Goal: Communication & Community: Answer question/provide support

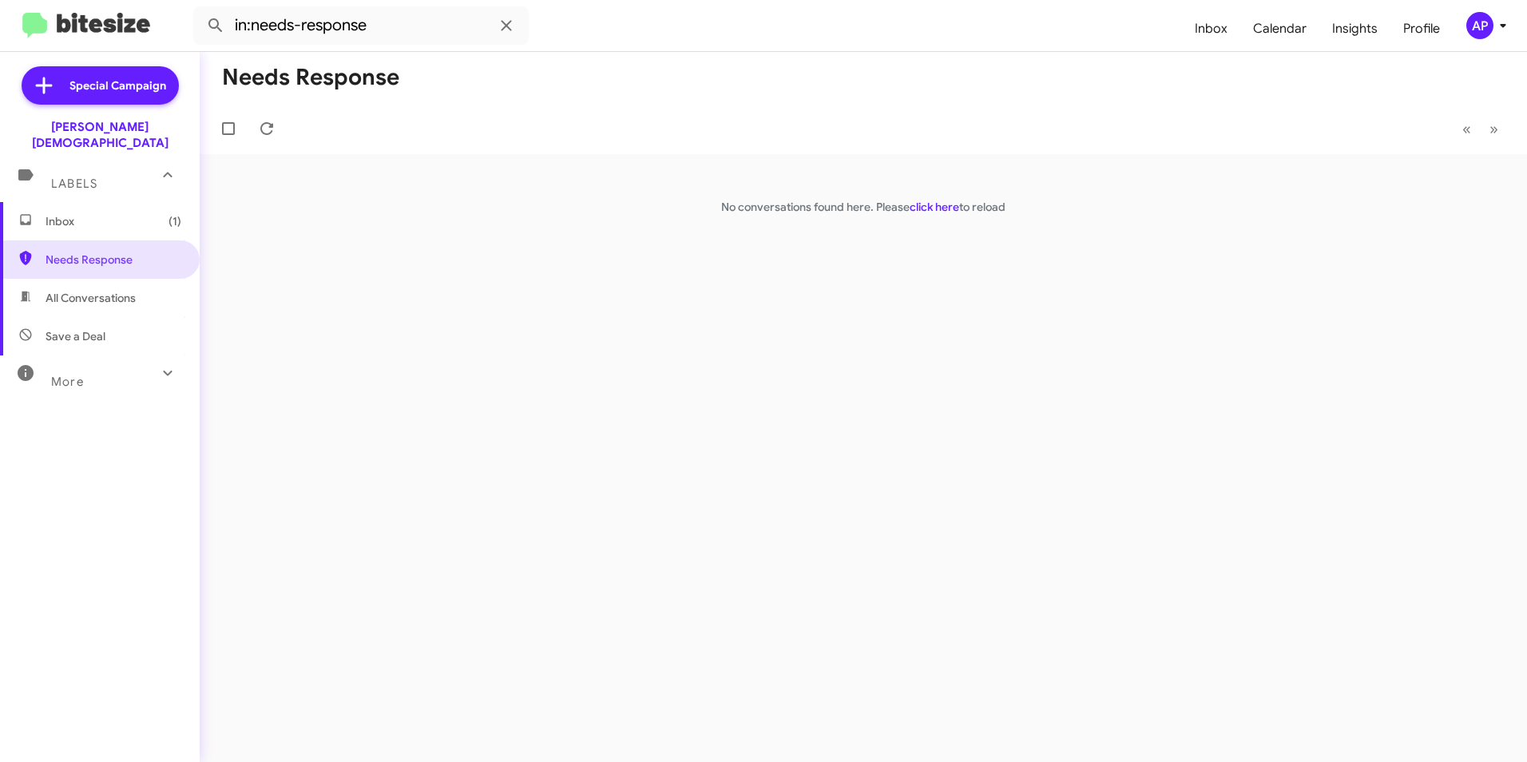
click at [315, 311] on div "Needs Response « Previous » Next No conversations found here. Please click here…" at bounding box center [863, 407] width 1327 height 710
click at [522, 295] on div "Needs Response « Previous » Next No conversations found here. Please click here…" at bounding box center [863, 407] width 1327 height 710
click at [67, 252] on span "Needs Response" at bounding box center [114, 260] width 136 height 16
click at [934, 208] on link "click here" at bounding box center [935, 207] width 50 height 14
click at [69, 252] on span "Needs Response" at bounding box center [114, 260] width 136 height 16
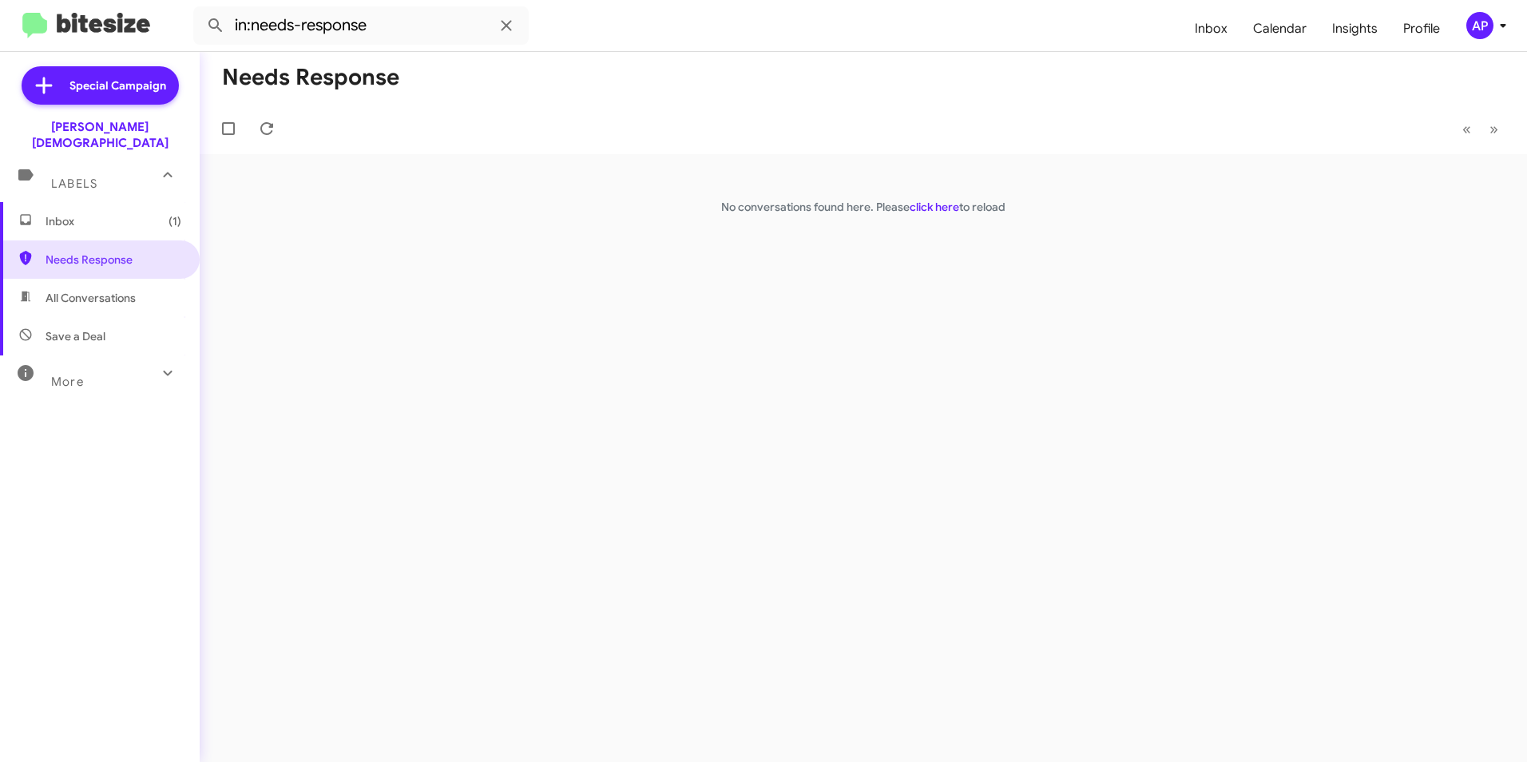
click at [996, 486] on div "Needs Response « Previous » Next No conversations found here. Please click here…" at bounding box center [863, 407] width 1327 height 710
click at [756, 423] on div "Needs Response « Previous » Next No conversations found here. Please click here…" at bounding box center [863, 407] width 1327 height 710
click at [59, 213] on span "Inbox (1)" at bounding box center [114, 221] width 136 height 16
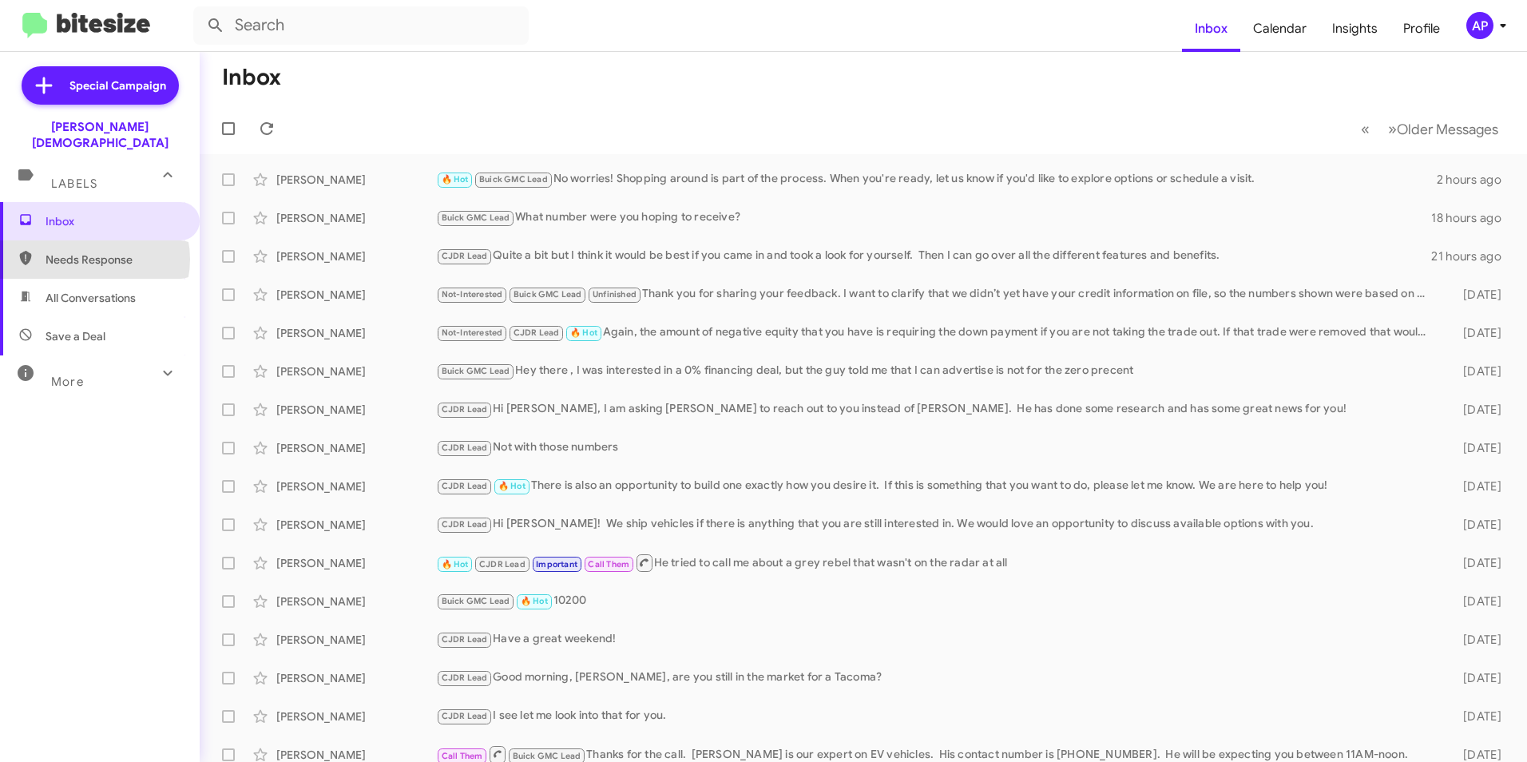
click at [89, 252] on span "Needs Response" at bounding box center [114, 260] width 136 height 16
type input "in:needs-response"
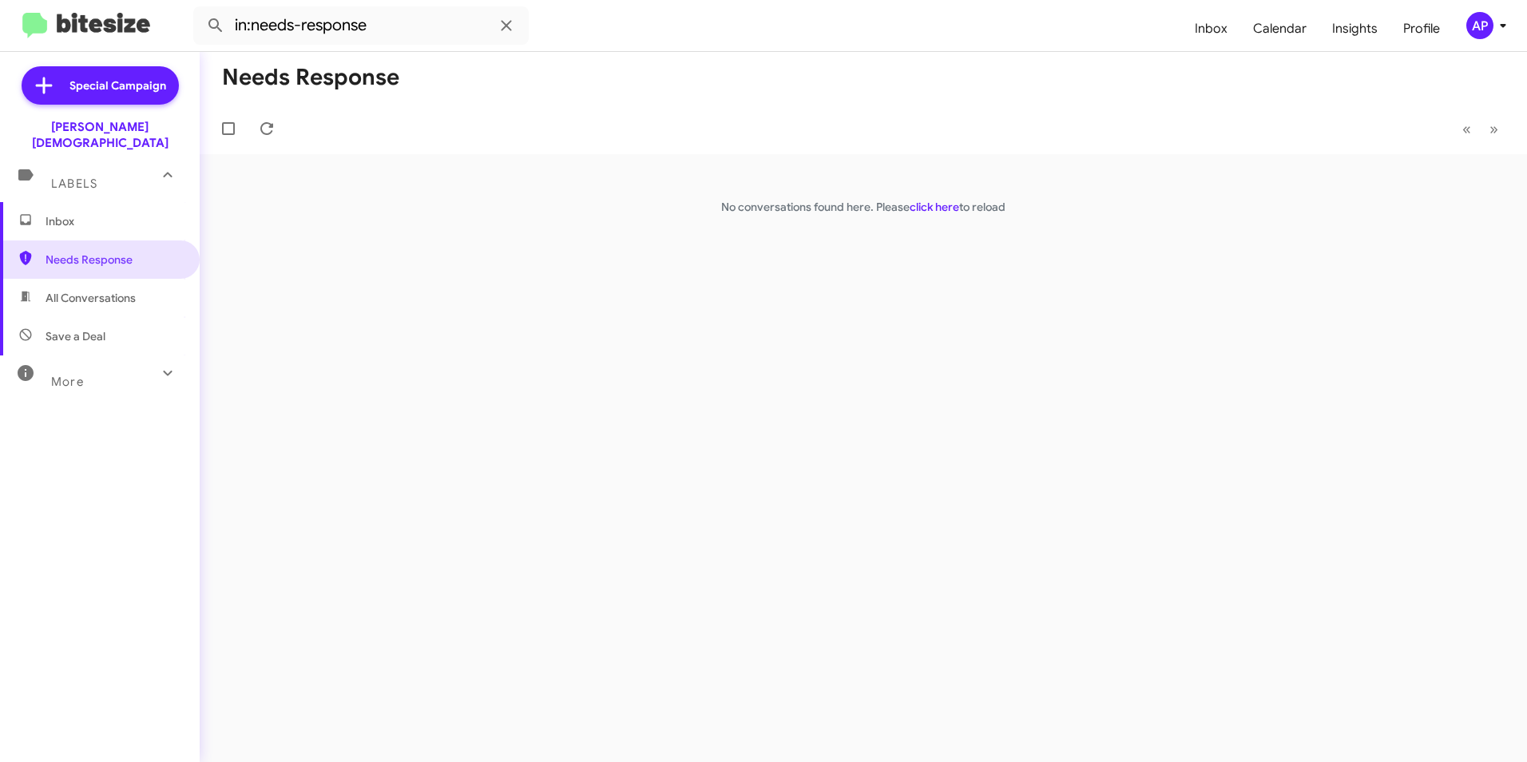
drag, startPoint x: 1077, startPoint y: 470, endPoint x: 1089, endPoint y: 463, distance: 14.0
click at [1078, 469] on div "Needs Response « Previous » Next No conversations found here. Please click here…" at bounding box center [863, 407] width 1327 height 710
click at [93, 252] on span "Needs Response" at bounding box center [114, 260] width 136 height 16
drag, startPoint x: 403, startPoint y: 333, endPoint x: 389, endPoint y: 332, distance: 13.6
click at [399, 333] on div "Needs Response « Previous » Next No conversations found here. Please click here…" at bounding box center [863, 407] width 1327 height 710
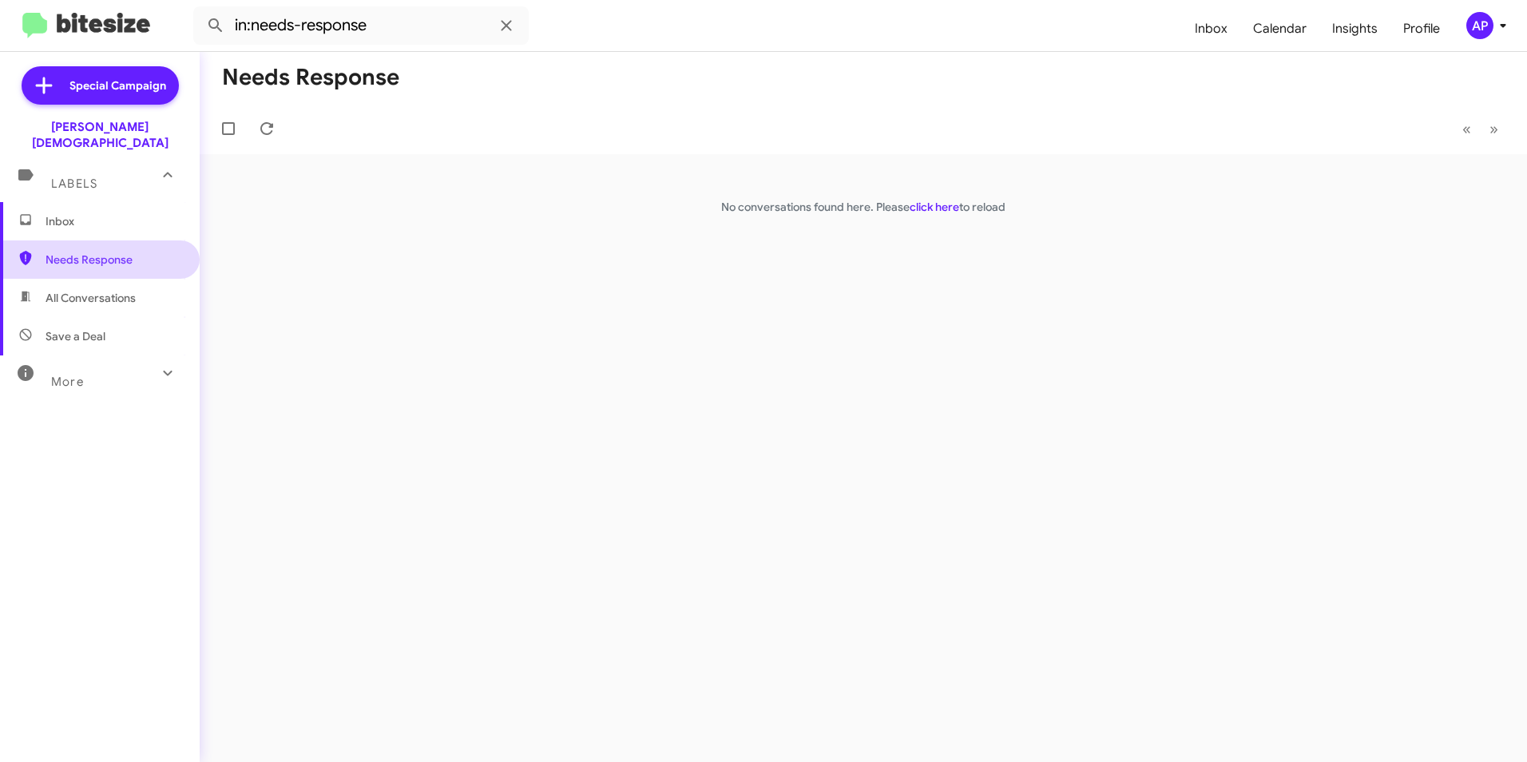
drag, startPoint x: 81, startPoint y: 246, endPoint x: 97, endPoint y: 239, distance: 18.2
click at [81, 252] on span "Needs Response" at bounding box center [114, 260] width 136 height 16
drag, startPoint x: 1013, startPoint y: 276, endPoint x: 995, endPoint y: 280, distance: 18.0
click at [995, 280] on div "Needs Response « Previous » Next No conversations found here. Please click here…" at bounding box center [863, 407] width 1327 height 710
click at [705, 410] on div "Needs Response « Previous » Next No conversations found here. Please click here…" at bounding box center [863, 407] width 1327 height 710
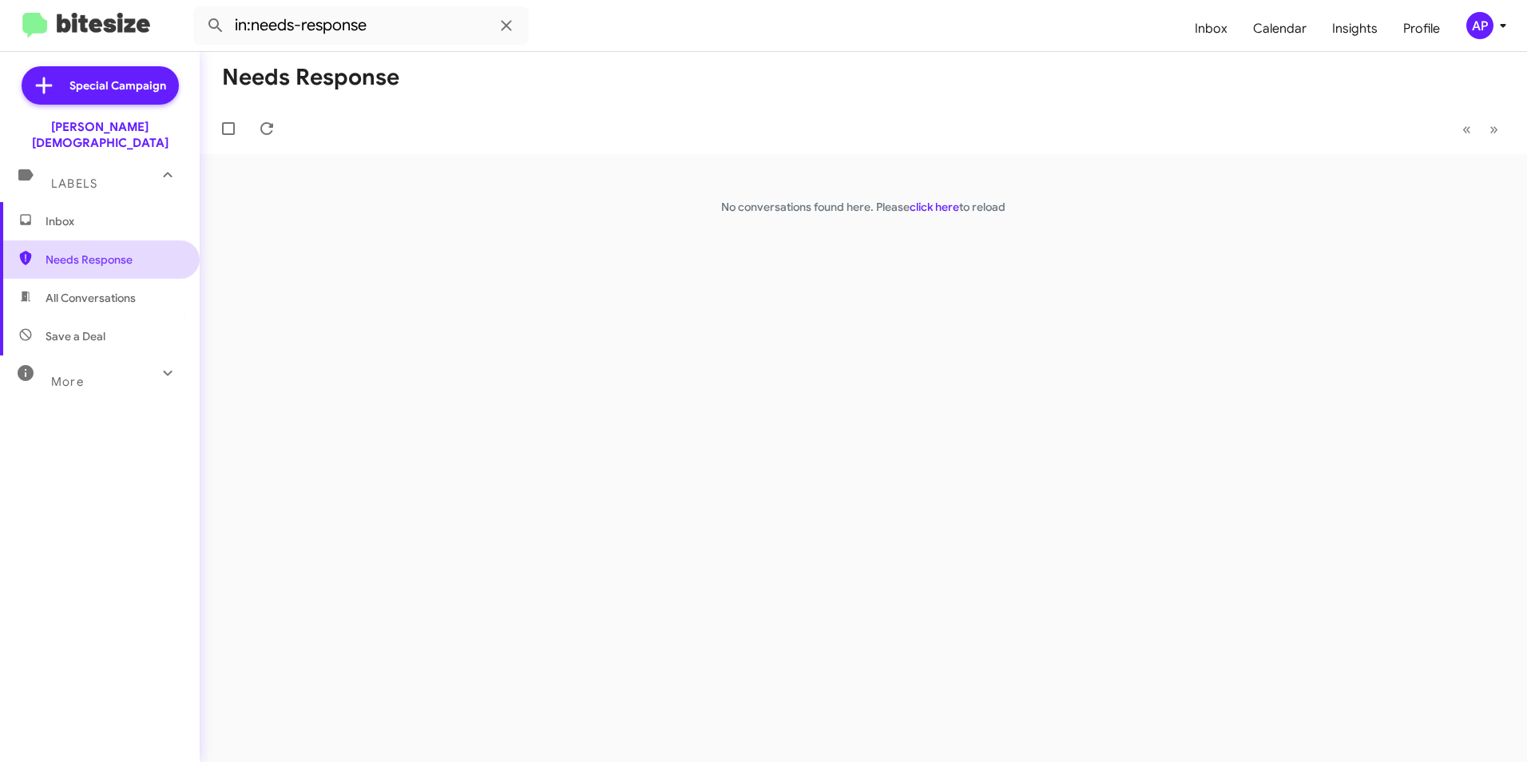
drag, startPoint x: 288, startPoint y: 244, endPoint x: 167, endPoint y: 236, distance: 120.9
click at [268, 244] on div "Needs Response « Previous » Next No conversations found here. Please click here…" at bounding box center [863, 407] width 1327 height 710
drag, startPoint x: 54, startPoint y: 240, endPoint x: 272, endPoint y: 197, distance: 222.3
click at [56, 252] on span "Needs Response" at bounding box center [114, 260] width 136 height 16
click at [82, 252] on span "Needs Response" at bounding box center [114, 260] width 136 height 16
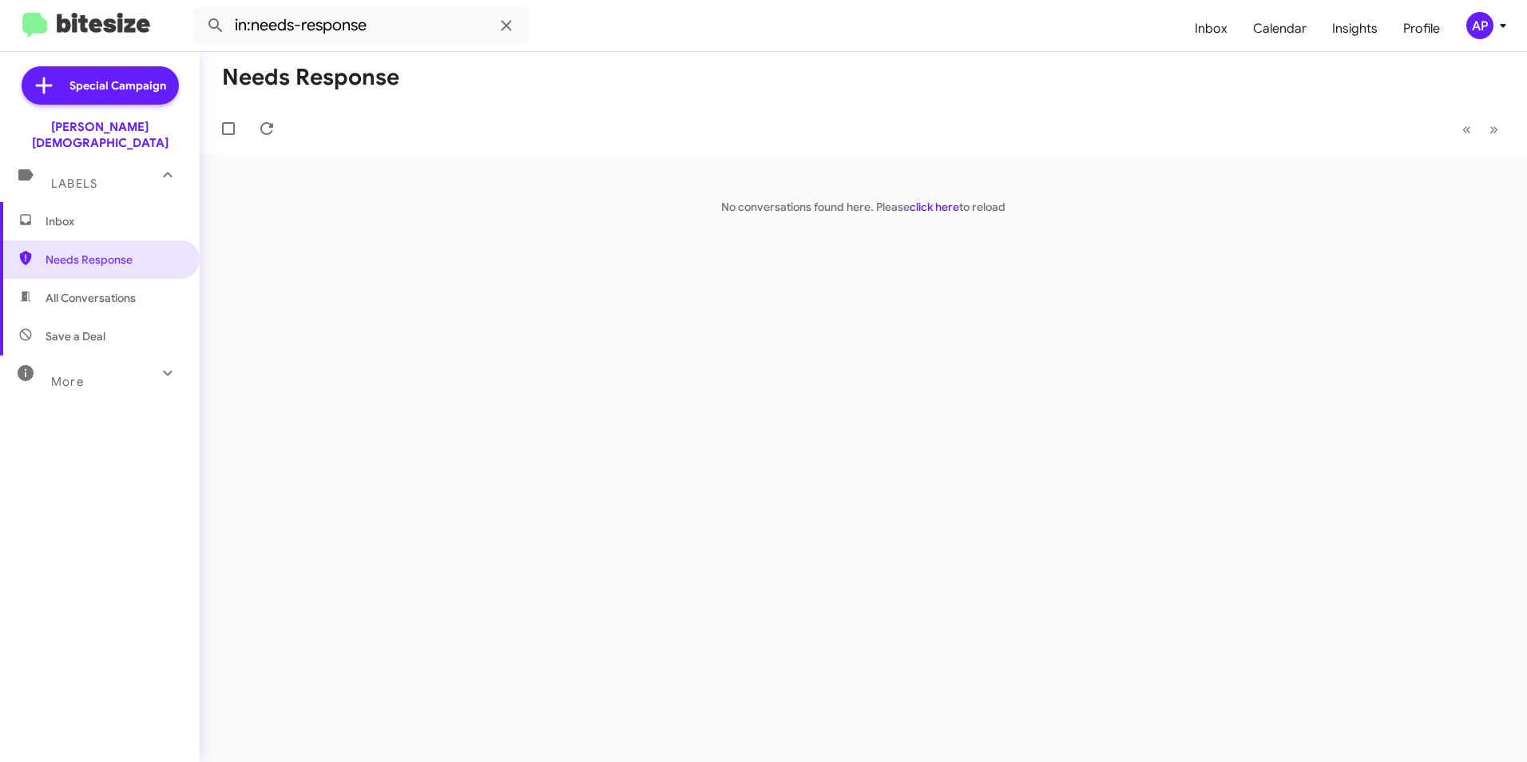
drag, startPoint x: 528, startPoint y: 412, endPoint x: 188, endPoint y: 336, distance: 347.8
click at [526, 415] on div "Needs Response « Previous » Next No conversations found here. Please click here…" at bounding box center [863, 407] width 1327 height 710
click at [61, 252] on span "Needs Response" at bounding box center [114, 260] width 136 height 16
click at [63, 252] on span "Needs Response" at bounding box center [114, 260] width 136 height 16
click at [331, 260] on div "Needs Response « Previous » Next No conversations found here. Please click here…" at bounding box center [863, 407] width 1327 height 710
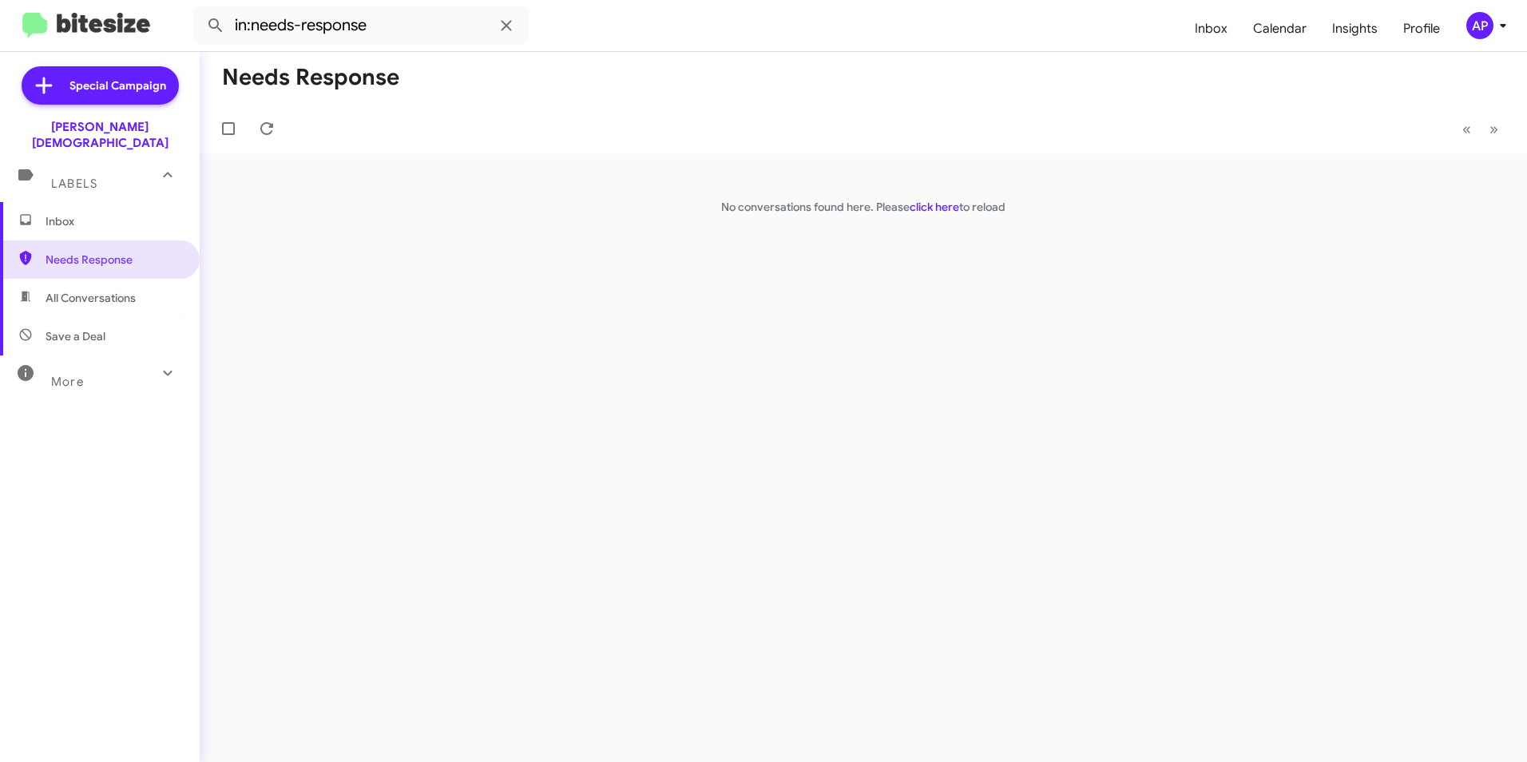
click at [321, 266] on div "Needs Response « Previous » Next No conversations found here. Please click here…" at bounding box center [863, 407] width 1327 height 710
click at [158, 363] on icon at bounding box center [167, 372] width 19 height 19
click at [331, 339] on div "Needs Response « Previous » Next No conversations found here. Please click here…" at bounding box center [863, 407] width 1327 height 710
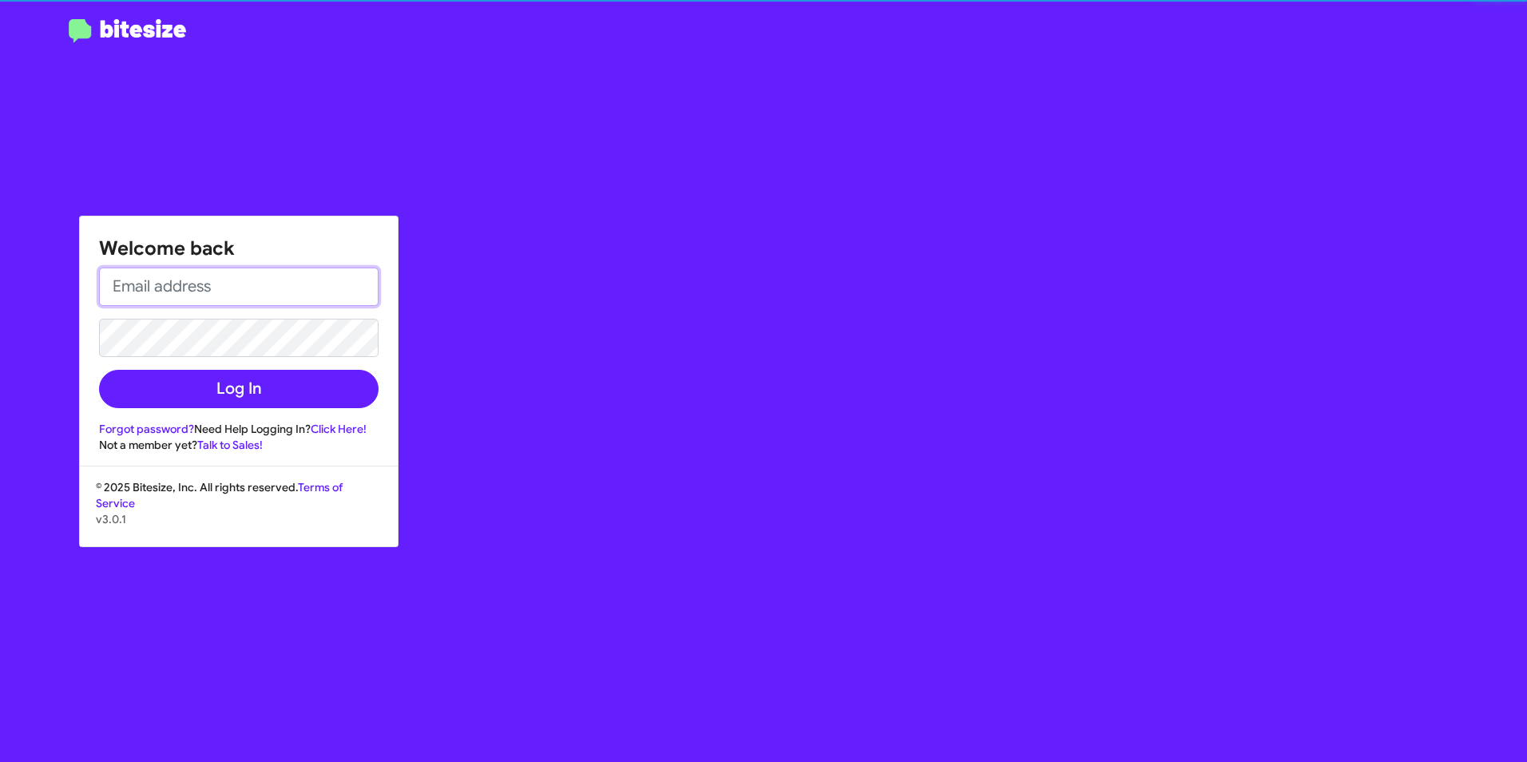
type input "[PERSON_NAME][EMAIL_ADDRESS][PERSON_NAME][PERSON_NAME][DOMAIN_NAME]"
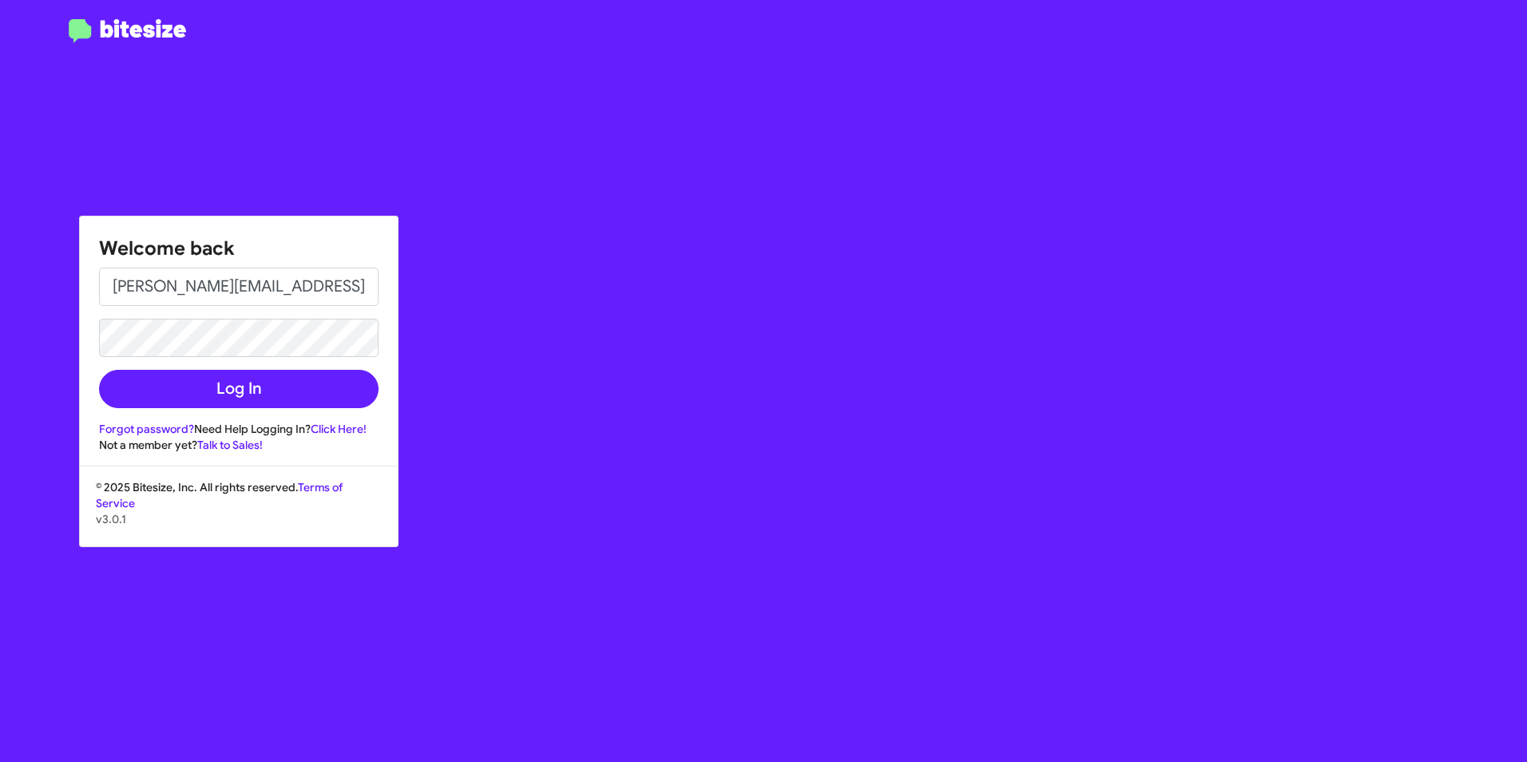
click at [545, 137] on div "Welcome back [PERSON_NAME][EMAIL_ADDRESS][PERSON_NAME][PERSON_NAME][DOMAIN_NAME…" at bounding box center [891, 381] width 1272 height 762
click at [271, 380] on button "Log In" at bounding box center [239, 389] width 280 height 38
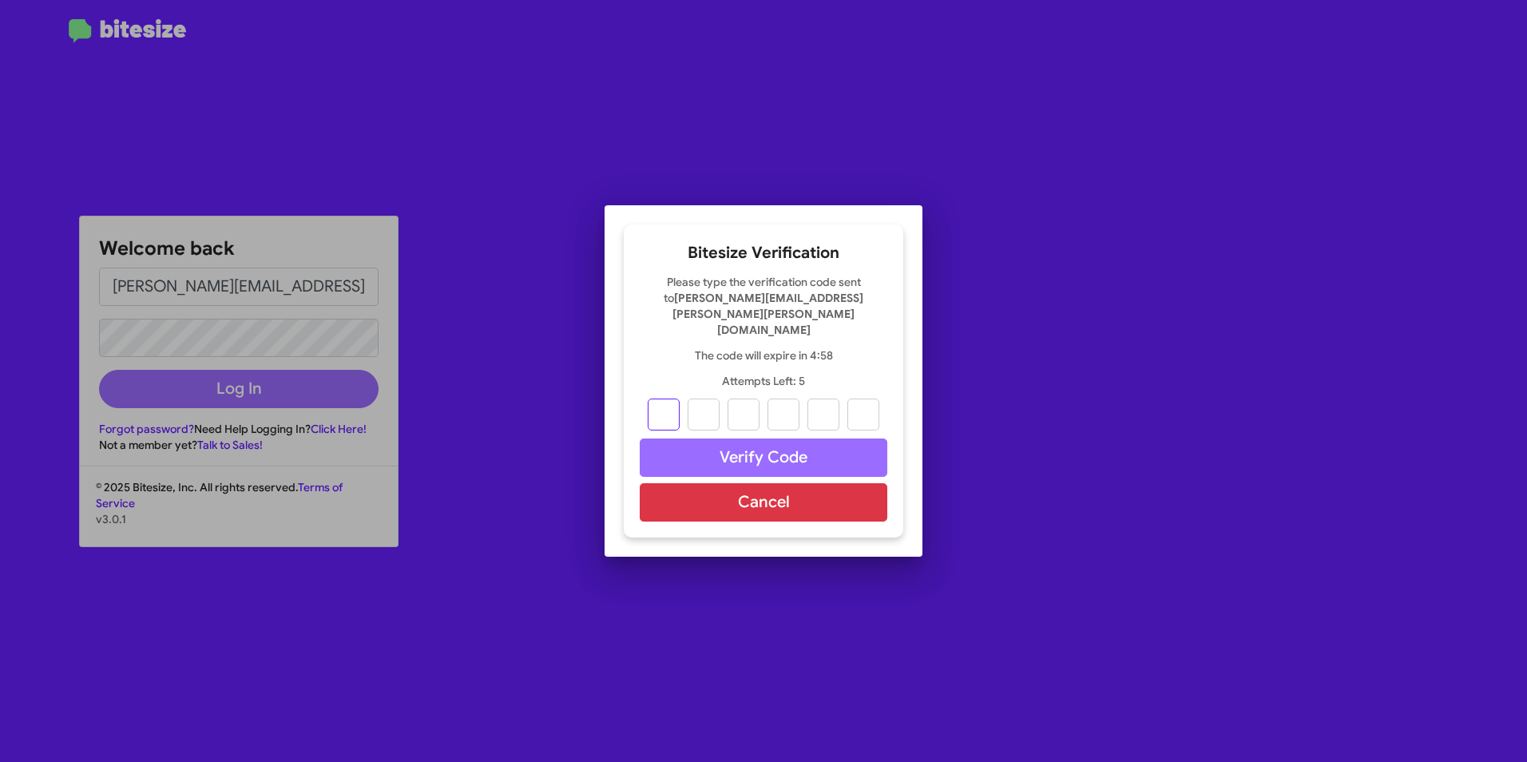
click at [670, 399] on input "text" at bounding box center [664, 415] width 32 height 32
click at [674, 399] on input "text" at bounding box center [664, 415] width 32 height 32
type input "1"
type input "3"
type input "7"
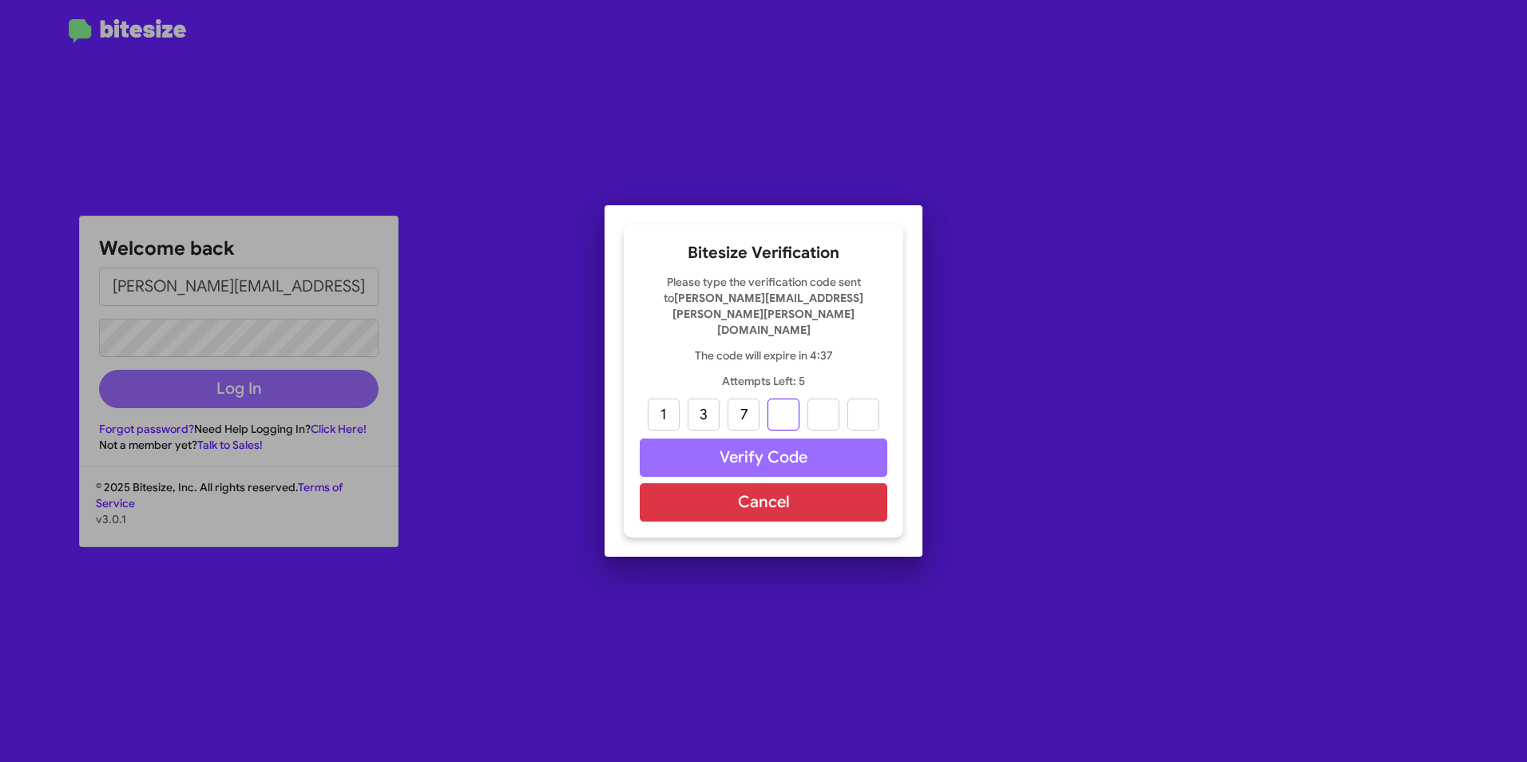
type input "3"
type input "2"
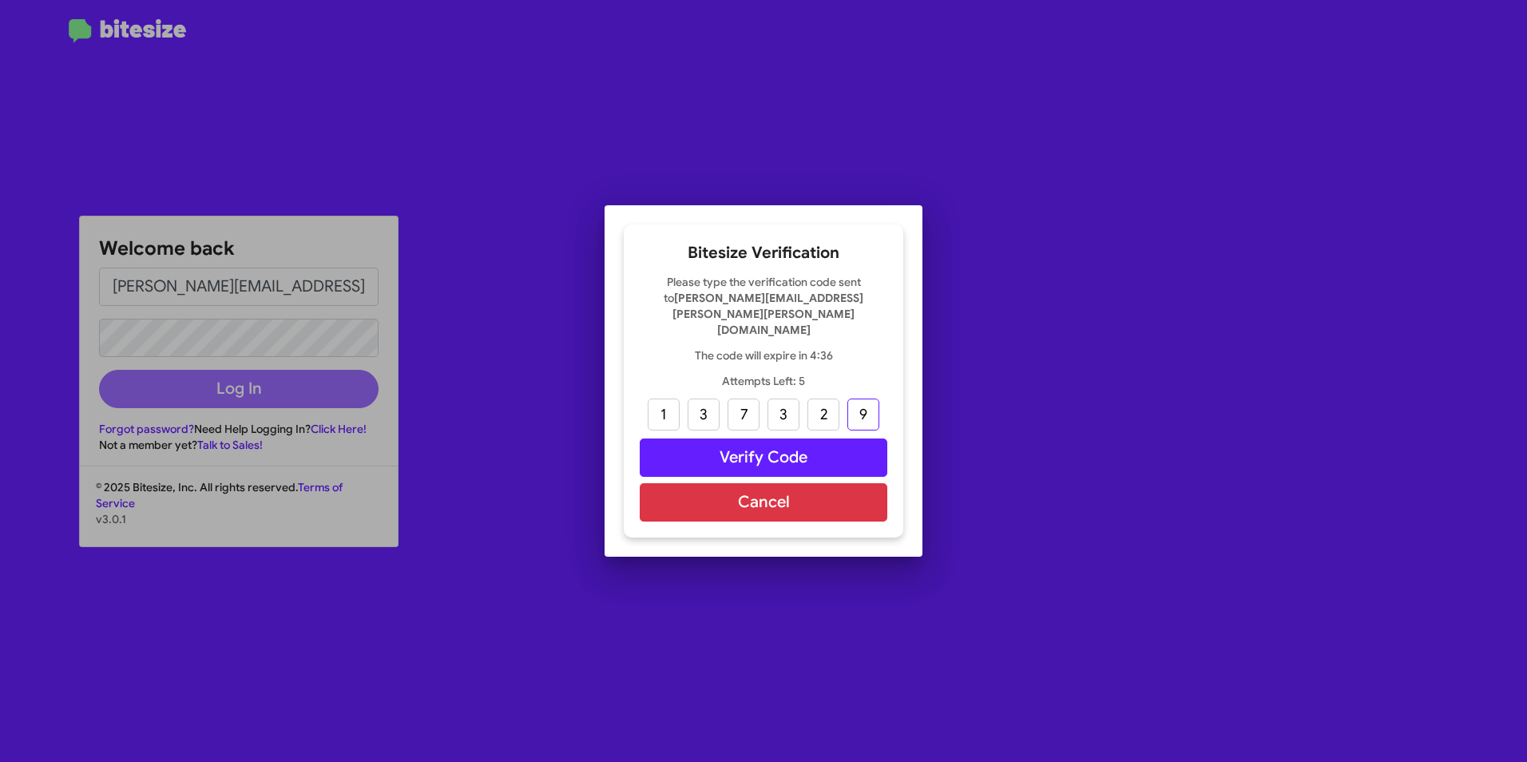
type input "9"
click at [752, 448] on button "Verify Code" at bounding box center [764, 457] width 248 height 38
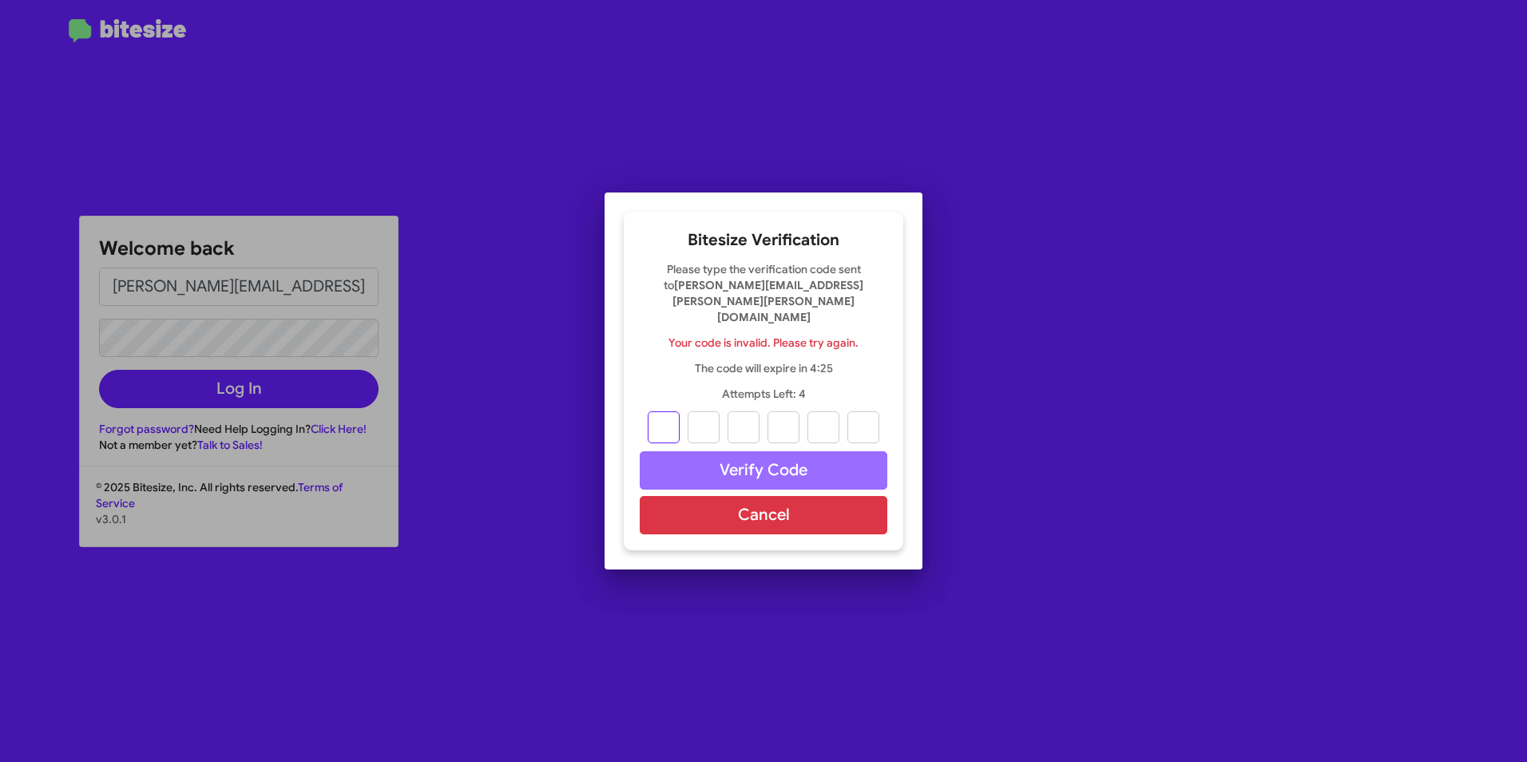
type input "1"
type input "3"
type input "7"
type input "3"
type input "2"
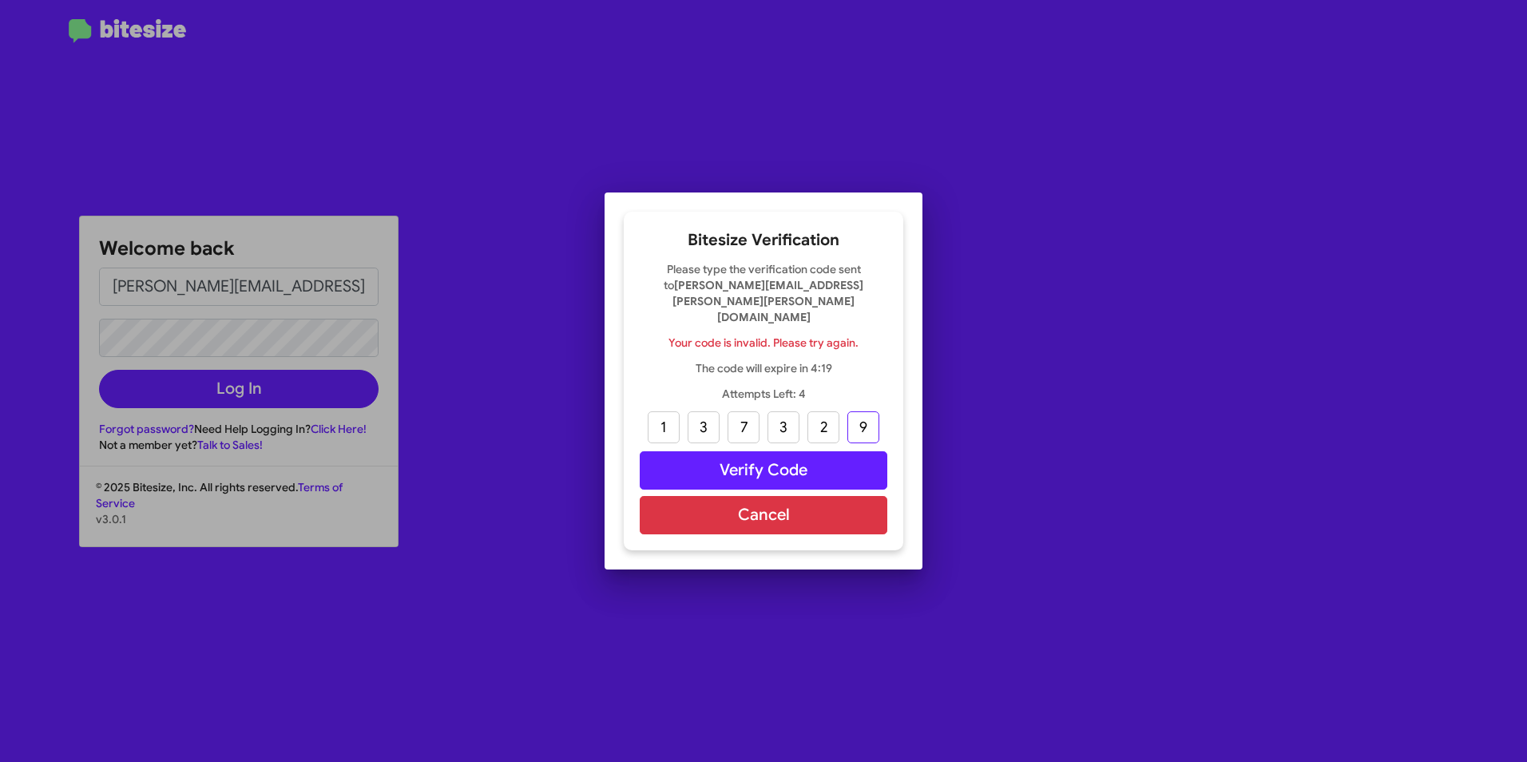
type input "9"
click at [752, 464] on button "Verify Code" at bounding box center [764, 470] width 248 height 38
click at [672, 411] on input "text" at bounding box center [664, 427] width 32 height 32
type input "1"
type input "3"
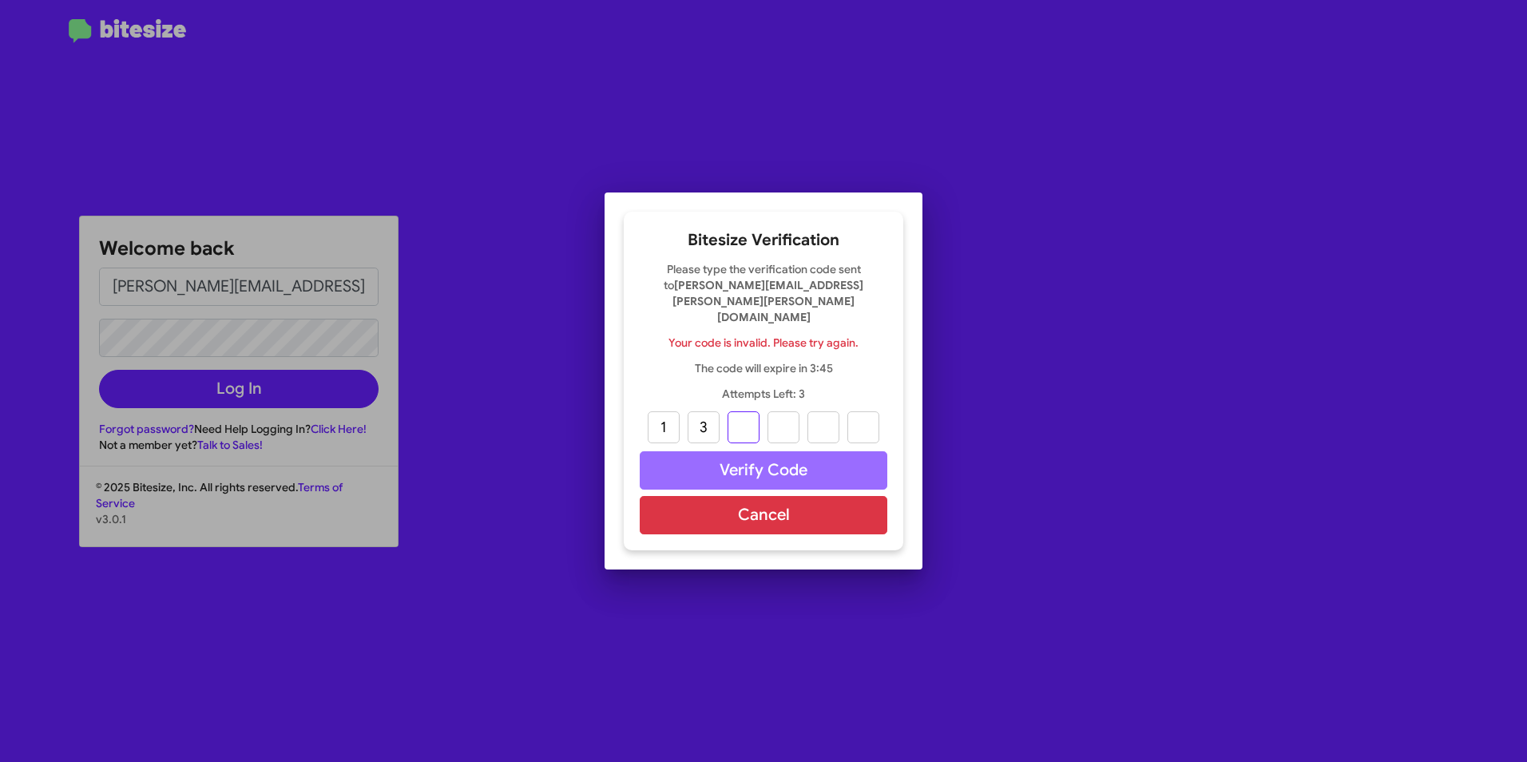
type input "7"
type input "3"
type input "2"
type input "9"
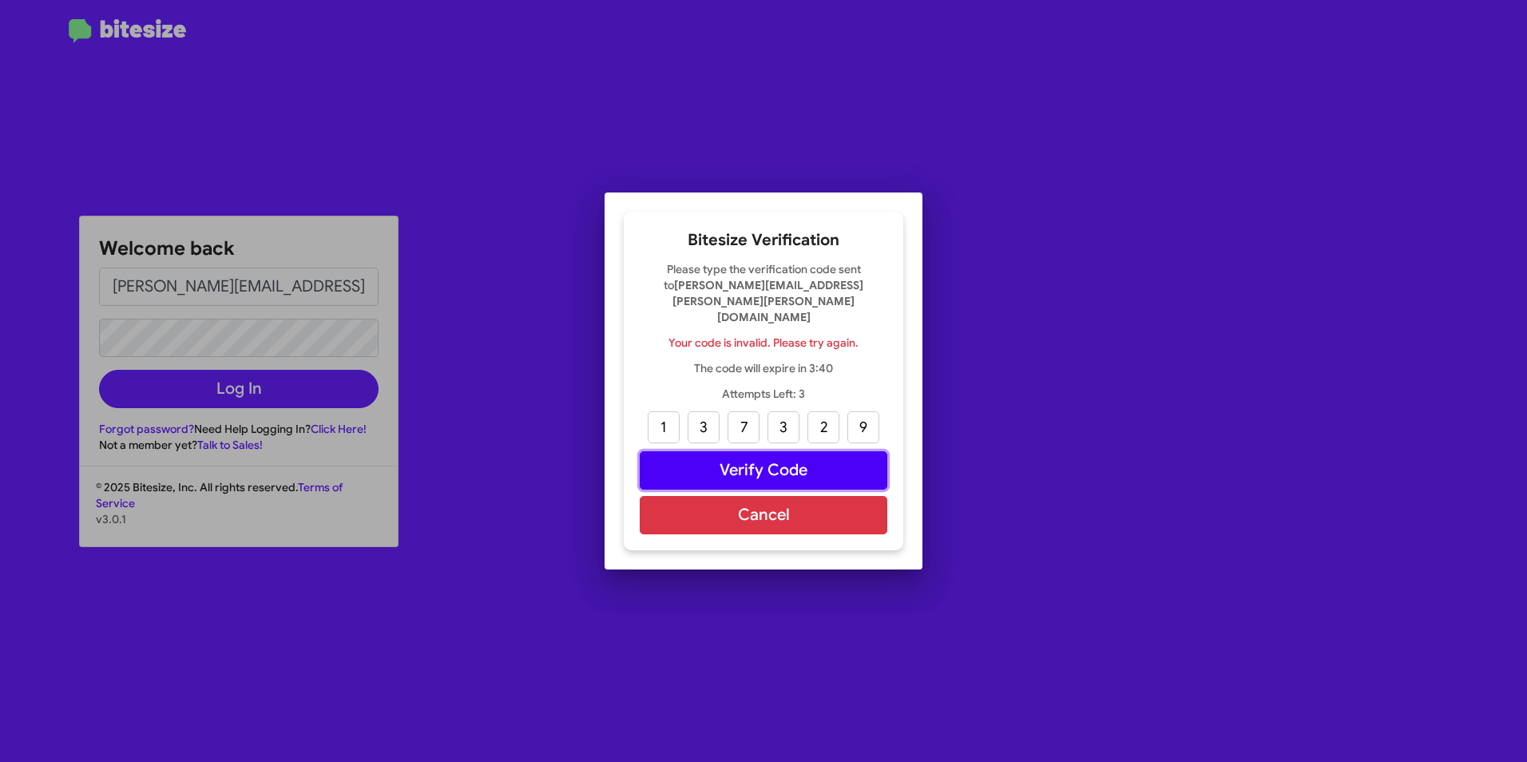
click at [748, 451] on button "Verify Code" at bounding box center [764, 470] width 248 height 38
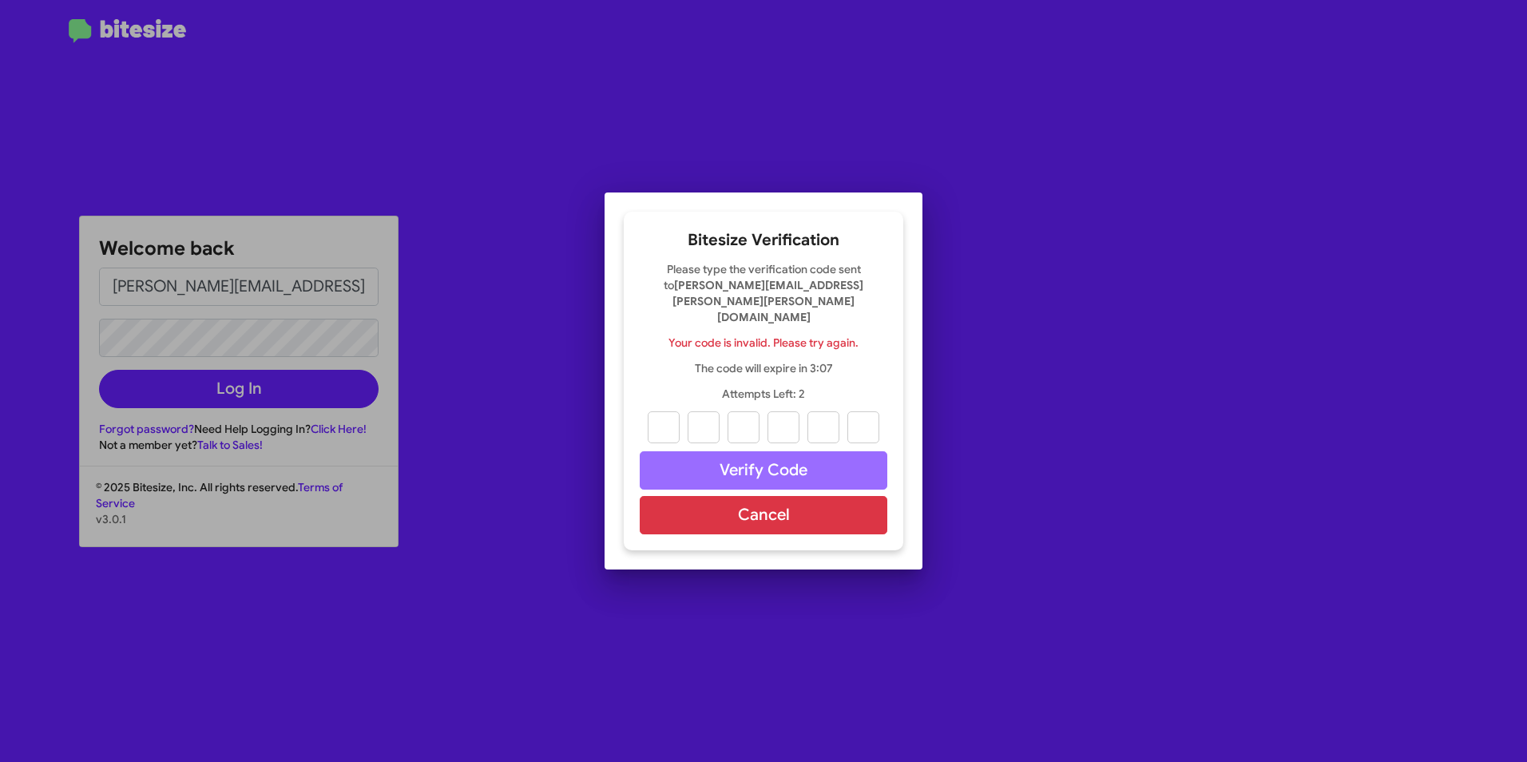
drag, startPoint x: 898, startPoint y: 180, endPoint x: 866, endPoint y: 178, distance: 32.8
click at [899, 180] on div at bounding box center [763, 381] width 1527 height 762
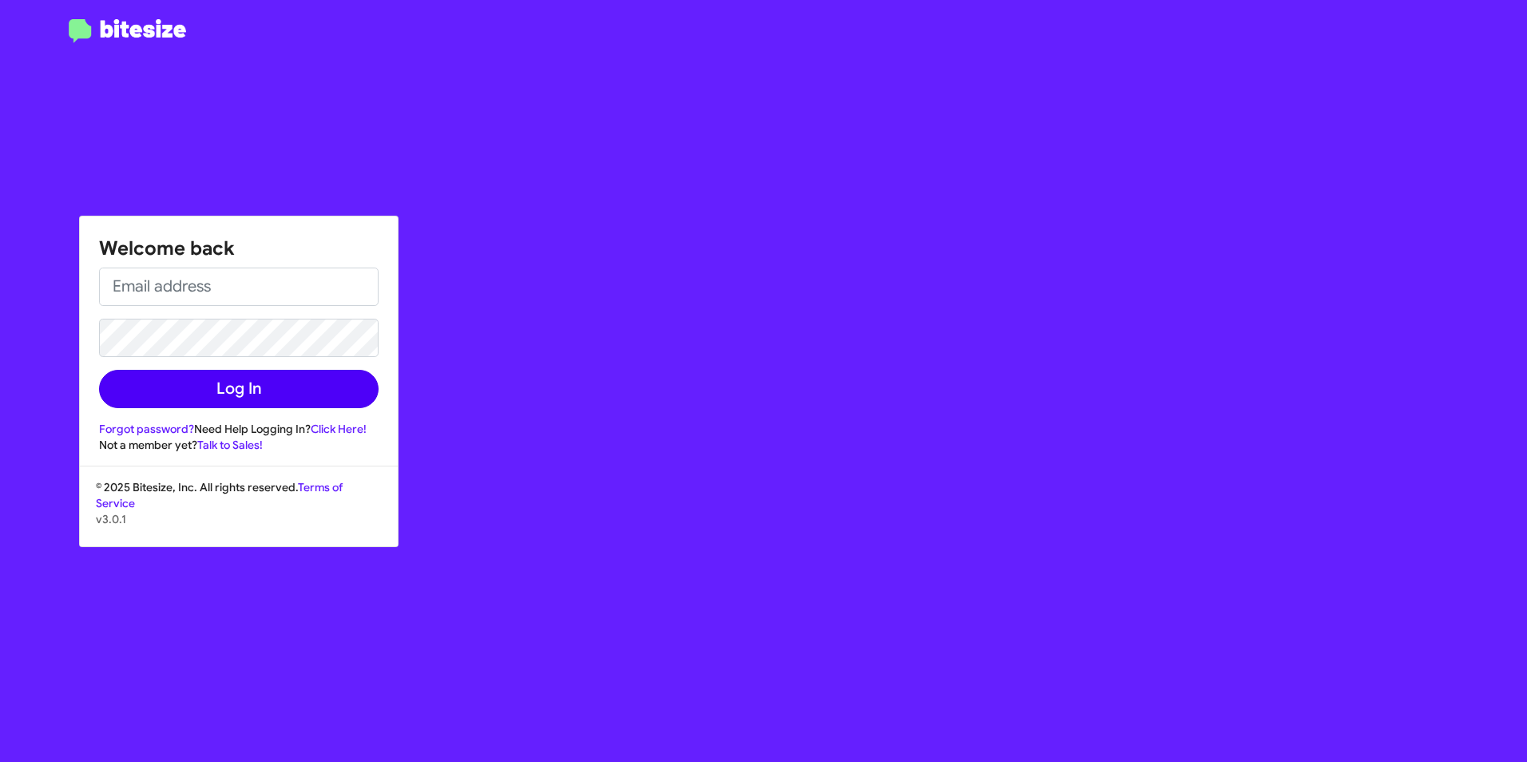
type input "[PERSON_NAME][EMAIL_ADDRESS][PERSON_NAME][PERSON_NAME][DOMAIN_NAME]"
click at [267, 390] on button "Log In" at bounding box center [239, 389] width 280 height 38
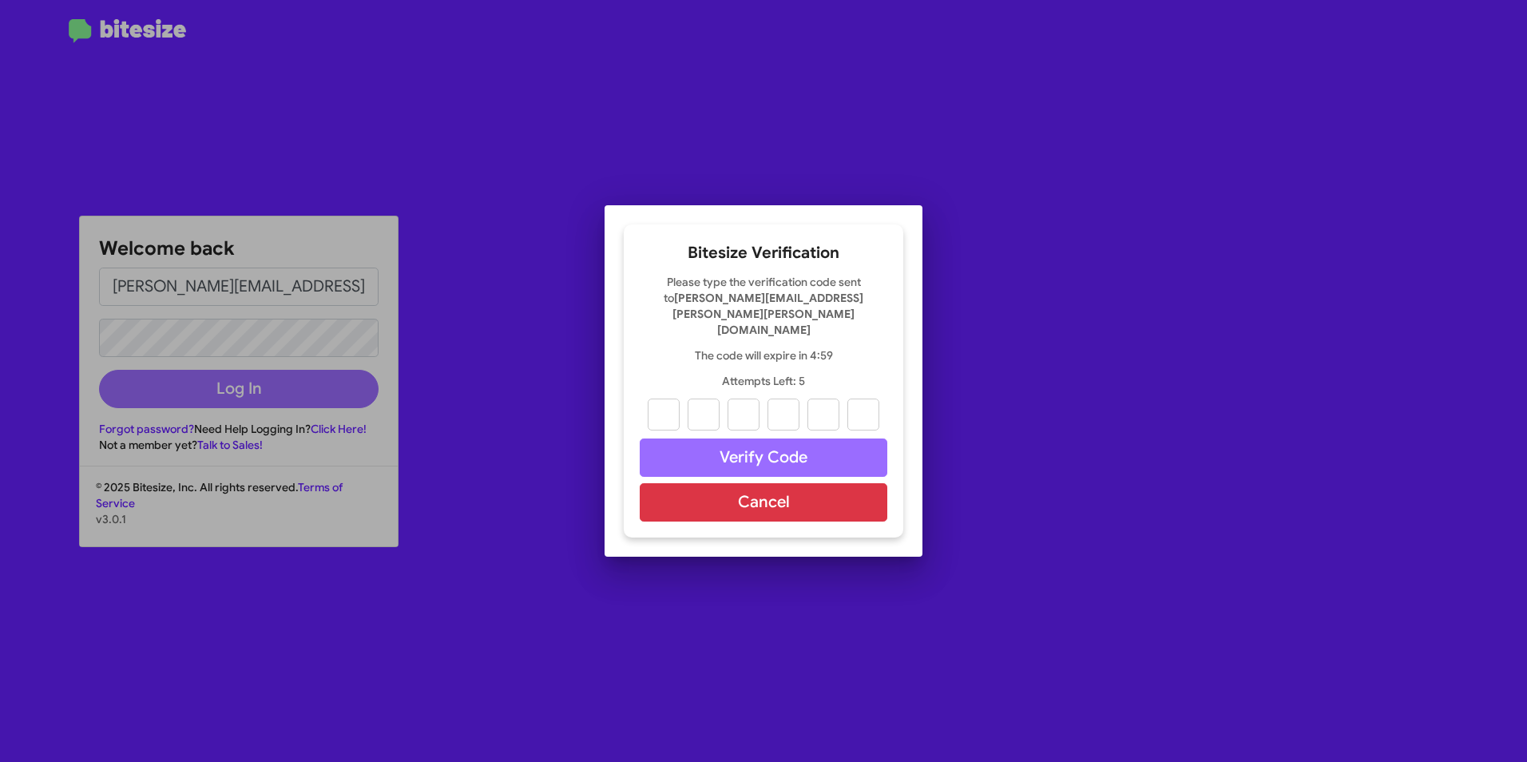
click at [1035, 451] on div at bounding box center [763, 381] width 1527 height 762
click at [665, 399] on input "text" at bounding box center [664, 415] width 32 height 32
type input "3"
type input "9"
type input "7"
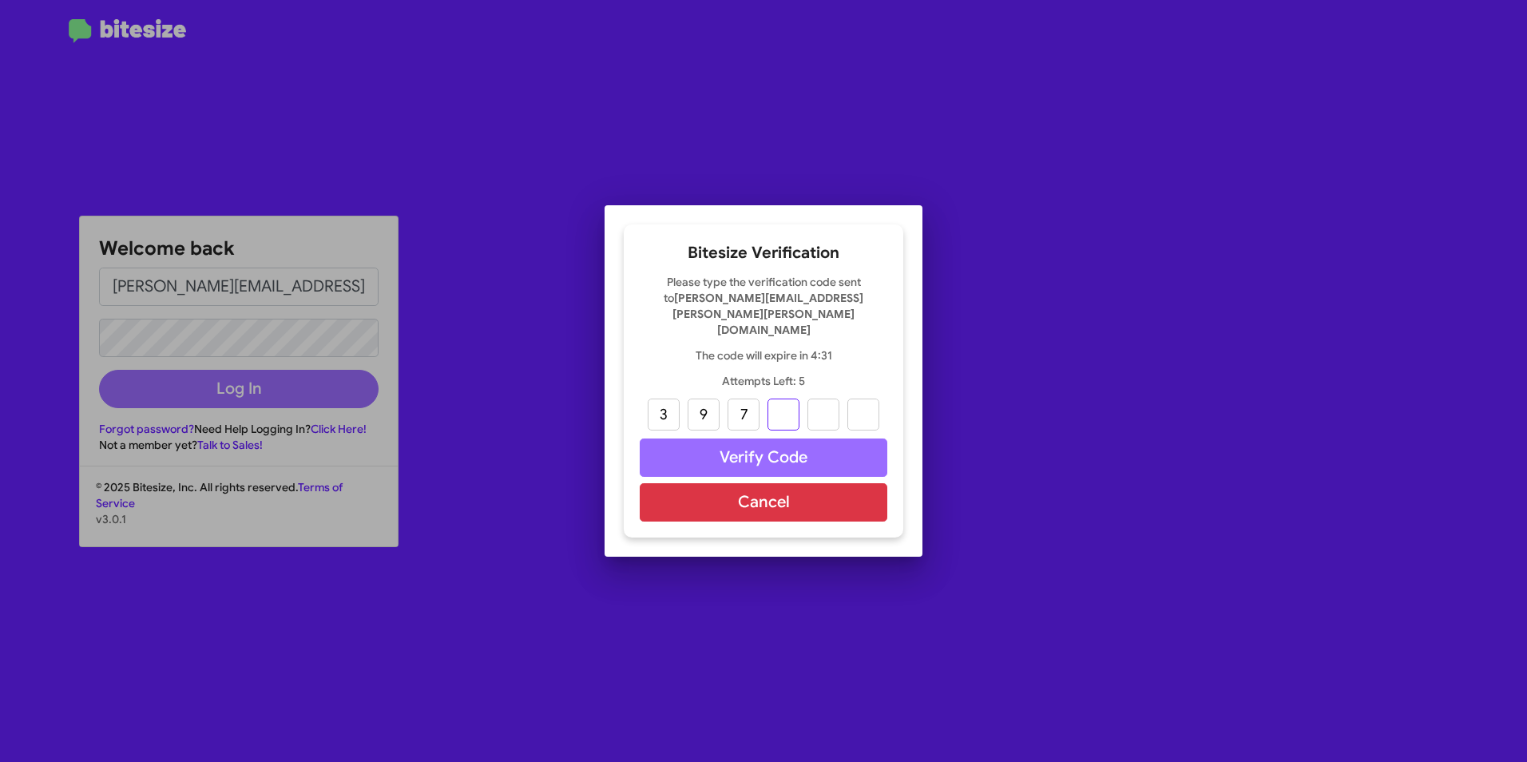
type input "7"
type input "9"
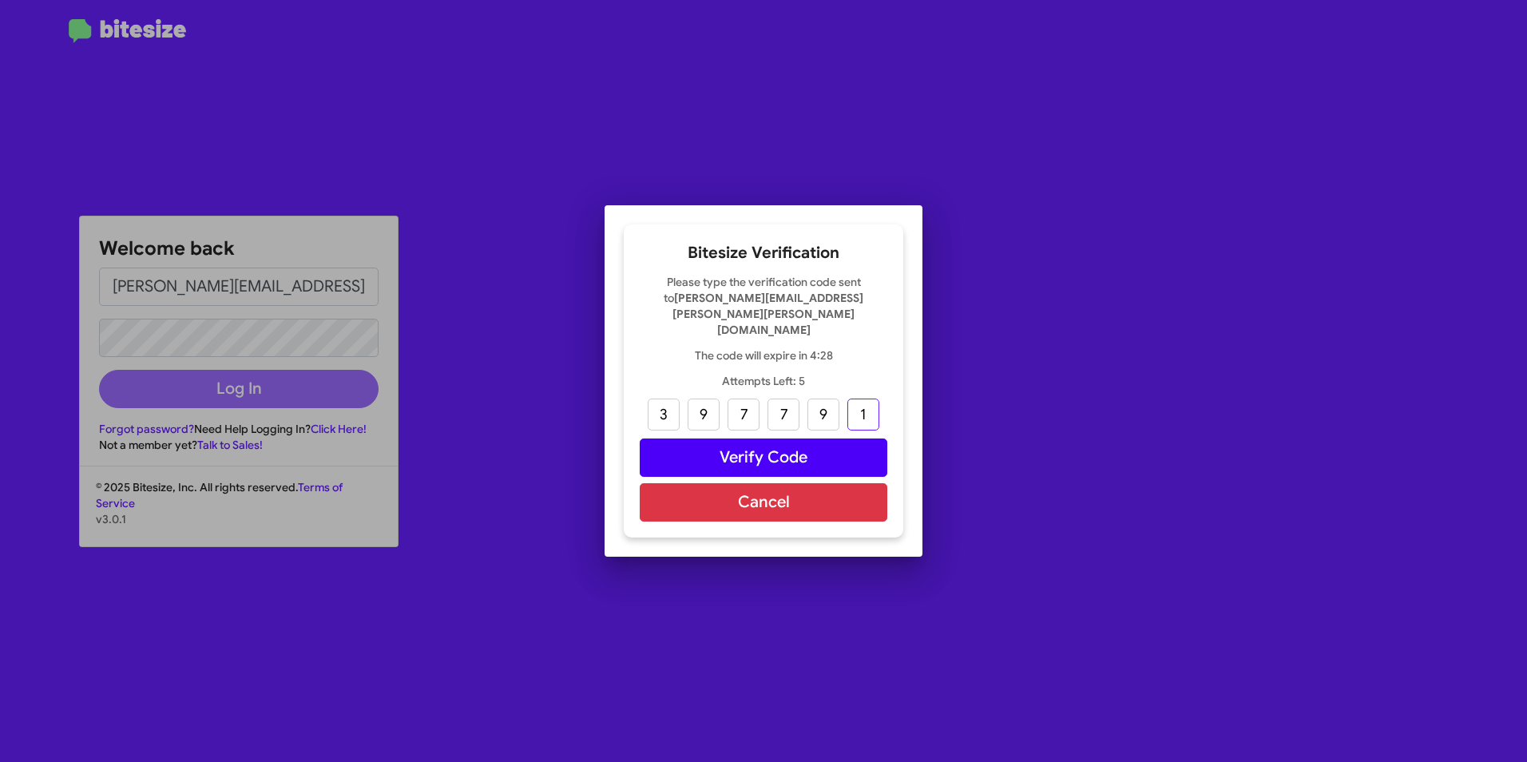
type input "1"
click at [727, 438] on button "Verify Code" at bounding box center [764, 457] width 248 height 38
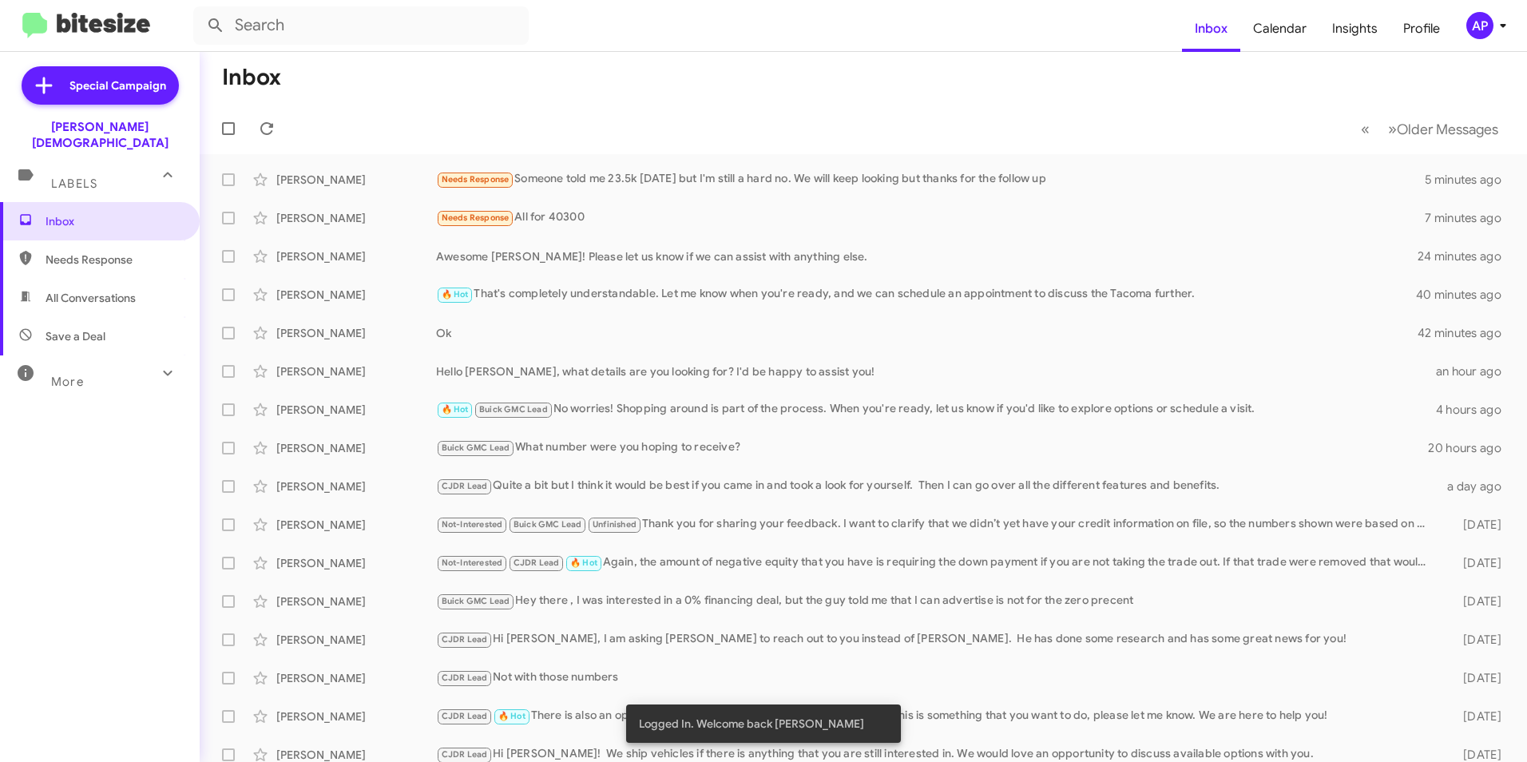
click at [66, 252] on span "Needs Response" at bounding box center [114, 260] width 136 height 16
type input "in:needs-response"
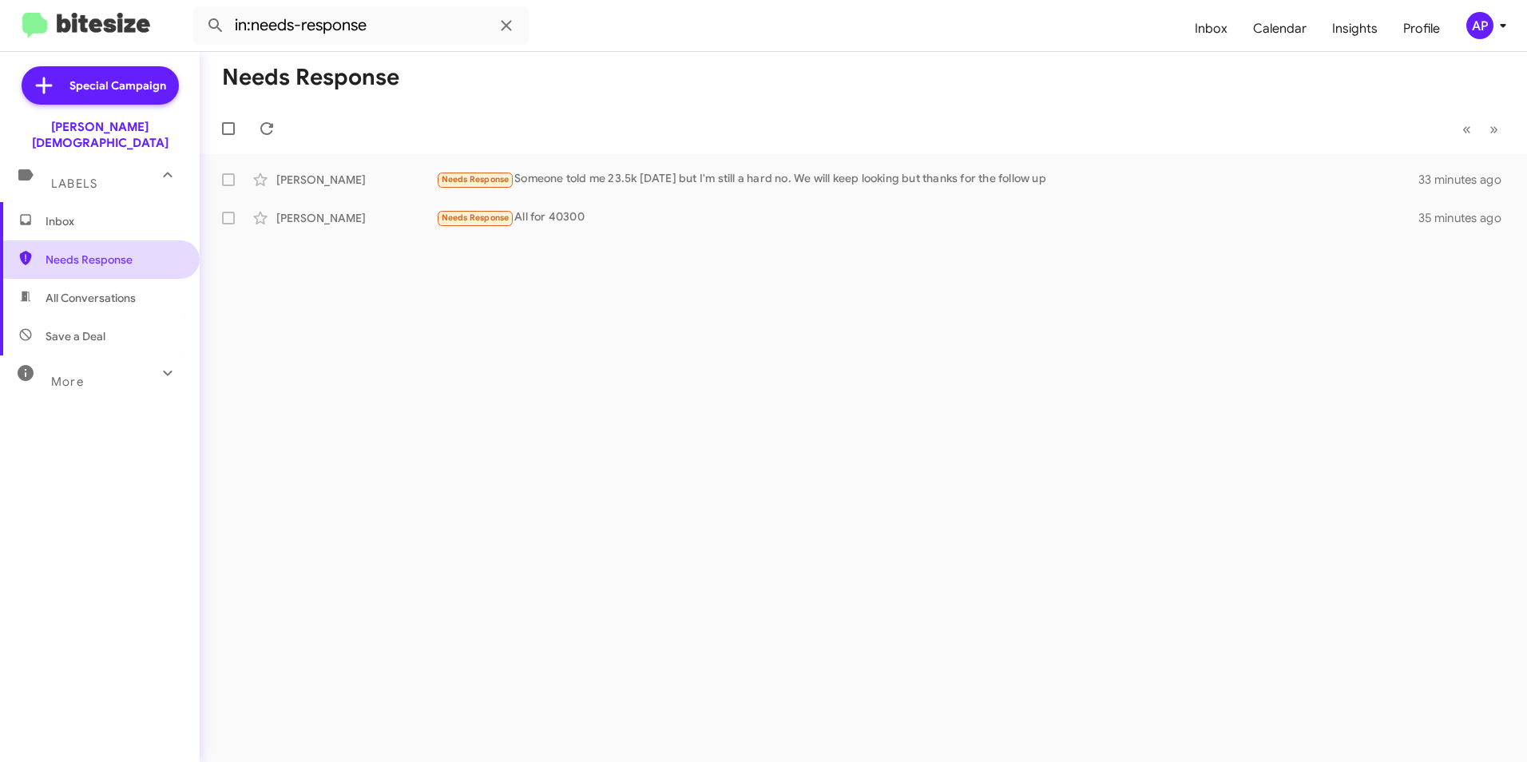
click at [81, 252] on span "Needs Response" at bounding box center [114, 260] width 136 height 16
click at [86, 252] on span "Needs Response" at bounding box center [114, 260] width 136 height 16
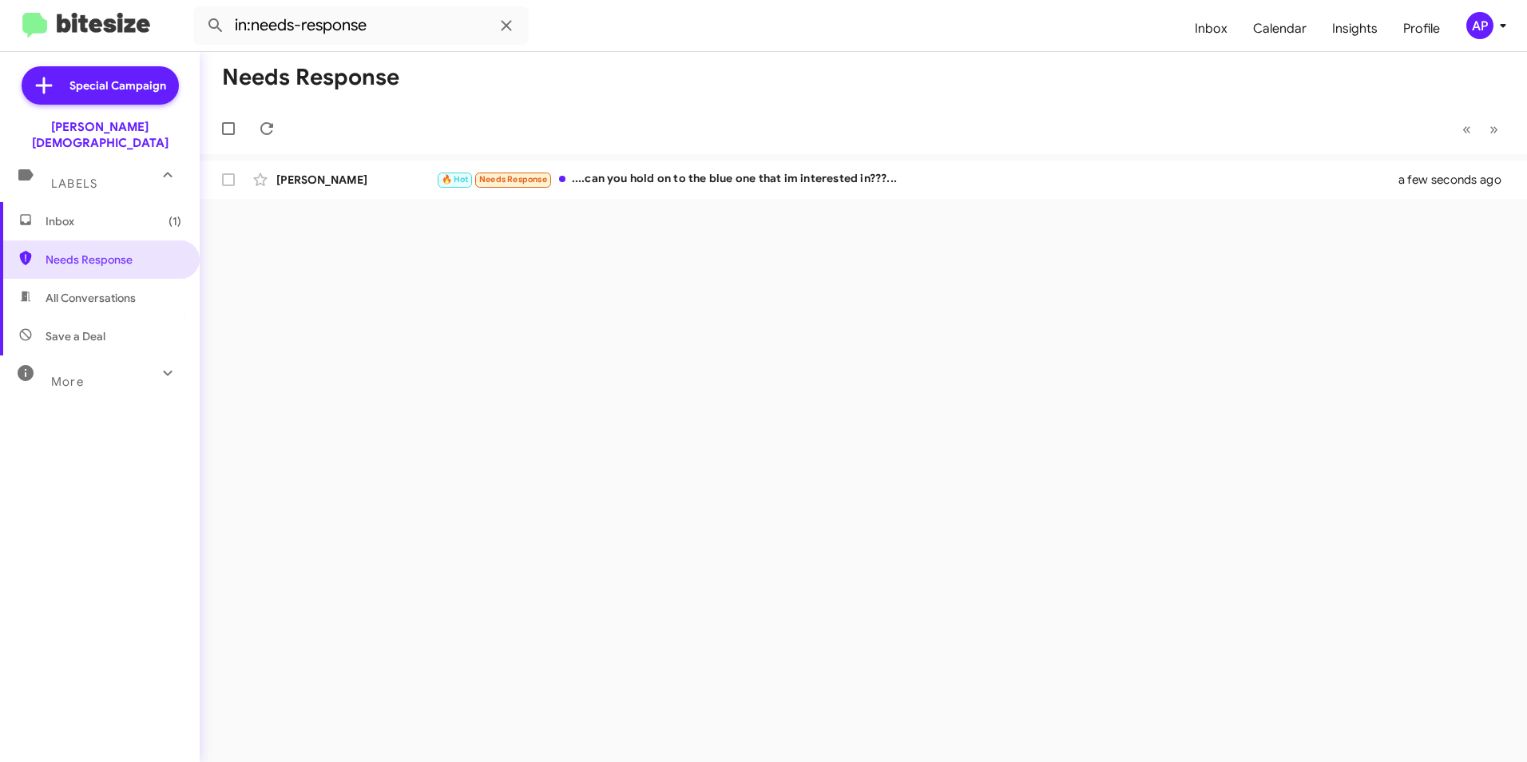
click at [671, 244] on div "Needs Response « Previous » Next John Humeniuk 🔥 Hot Needs Response ....can you…" at bounding box center [863, 407] width 1327 height 710
click at [730, 232] on div "Needs Response « Previous » Next John Humeniuk 🔥 Hot Needs Response ....can you…" at bounding box center [863, 407] width 1327 height 710
drag, startPoint x: 547, startPoint y: 407, endPoint x: 522, endPoint y: 389, distance: 30.8
click at [548, 407] on div "Needs Response « Previous » Next John Humeniuk 🔥 Hot Needs Response ....can you…" at bounding box center [863, 407] width 1327 height 710
click at [506, 377] on div "Needs Response « Previous » Next John Humeniuk 🔥 Hot Needs Response ....can you…" at bounding box center [863, 407] width 1327 height 710
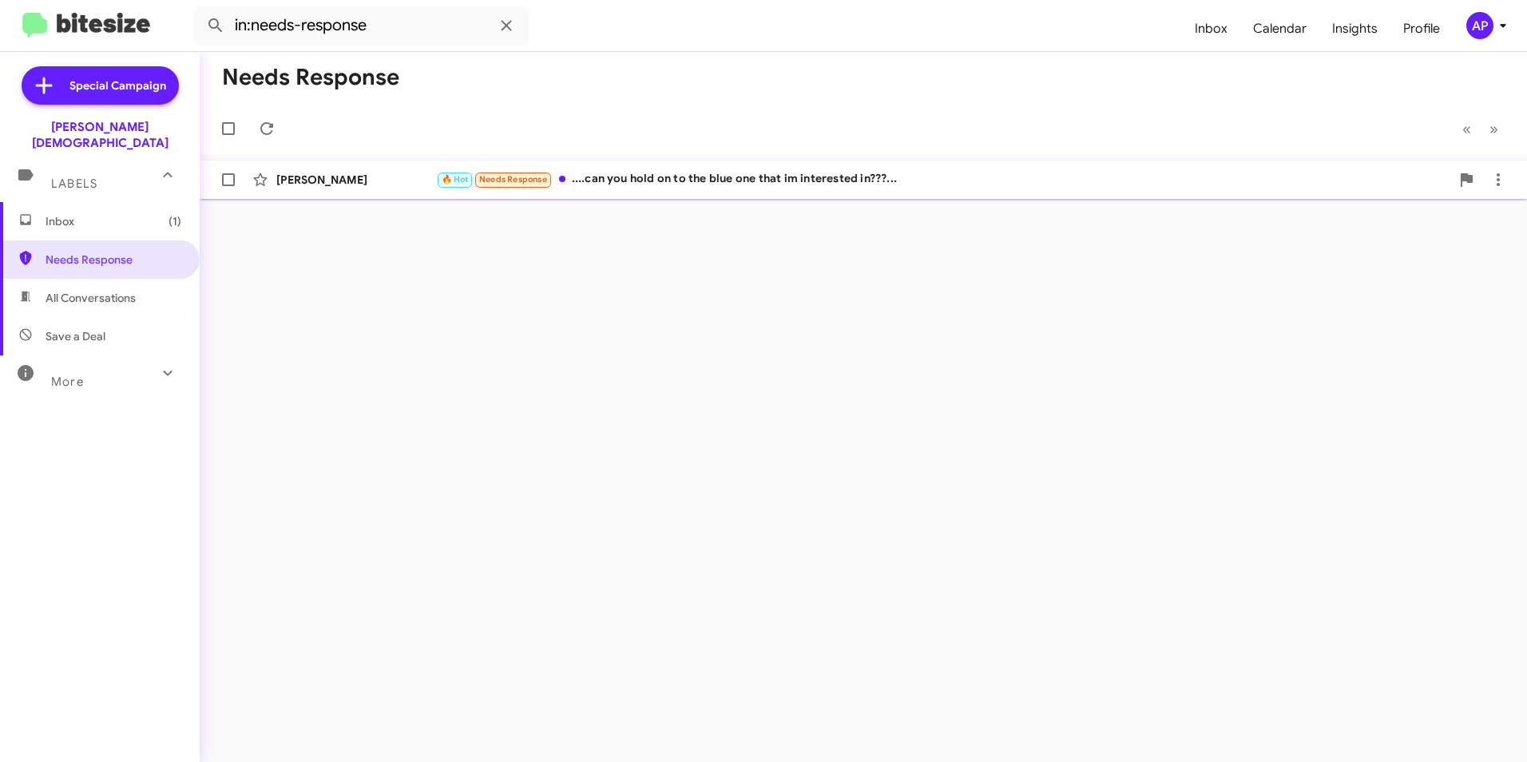
click at [225, 184] on span at bounding box center [228, 179] width 13 height 13
click at [228, 186] on input "checkbox" at bounding box center [228, 186] width 1 height 1
checkbox input "true"
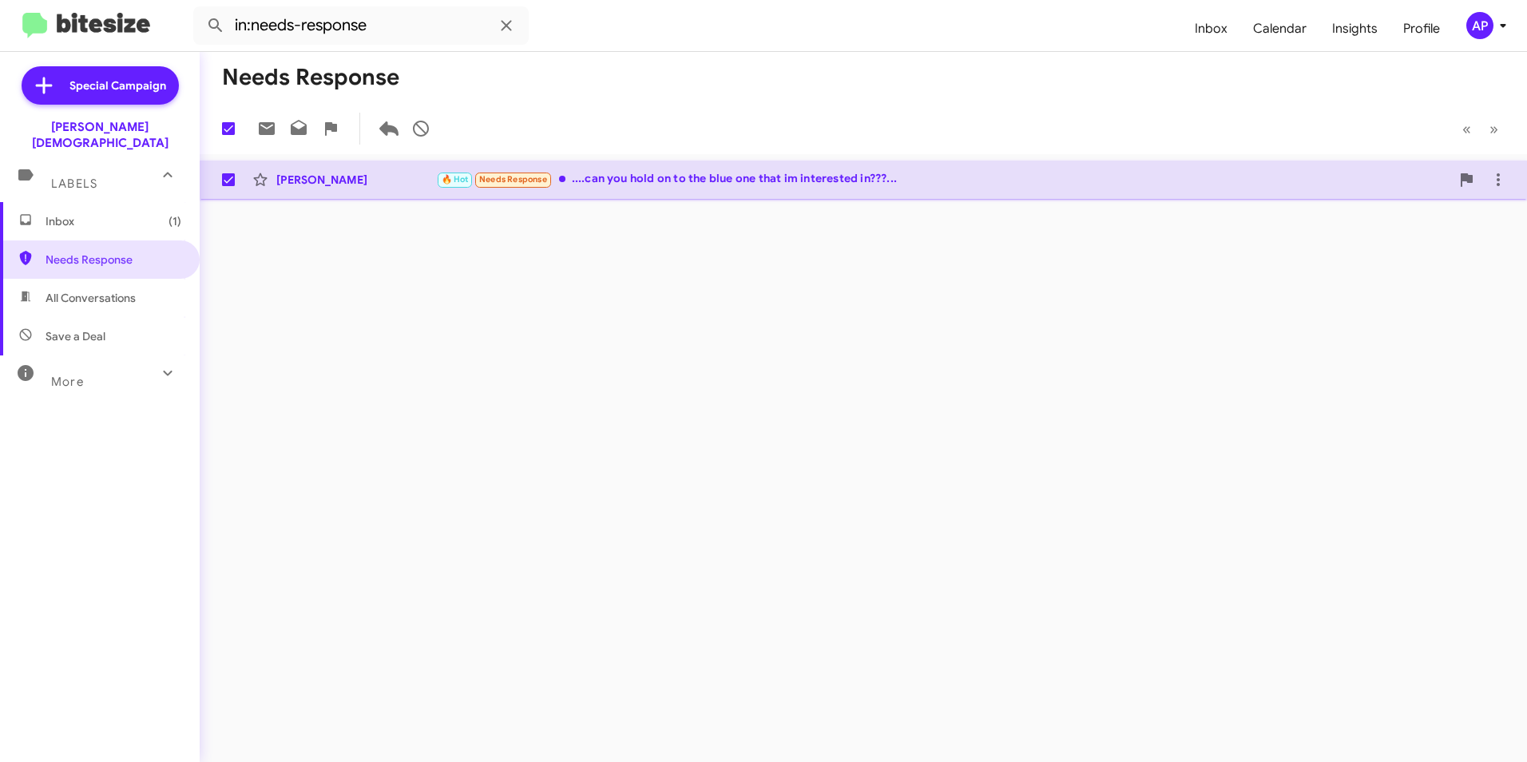
click at [307, 186] on div "John Humeniuk" at bounding box center [356, 180] width 160 height 16
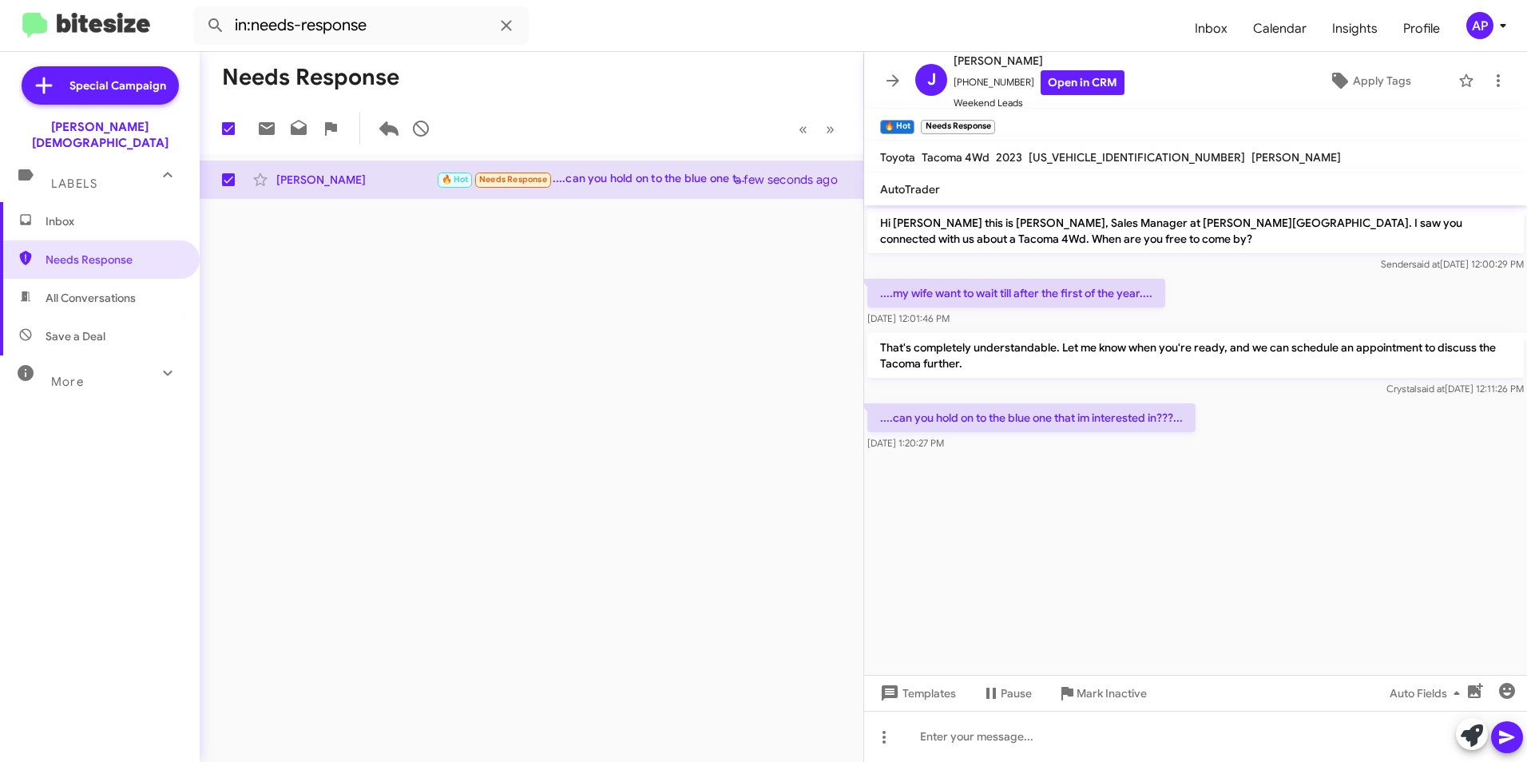
click at [286, 379] on div "Needs Response 1 « Previous » Next John Humeniuk 🔥 Hot Needs Response ....can y…" at bounding box center [532, 407] width 664 height 710
drag, startPoint x: 467, startPoint y: 348, endPoint x: 347, endPoint y: 339, distance: 120.9
click at [466, 351] on div "Needs Response 1 « Previous » Next John Humeniuk 🔥 Hot Needs Response ....can y…" at bounding box center [532, 407] width 664 height 710
click at [93, 252] on span "Needs Response" at bounding box center [114, 260] width 136 height 16
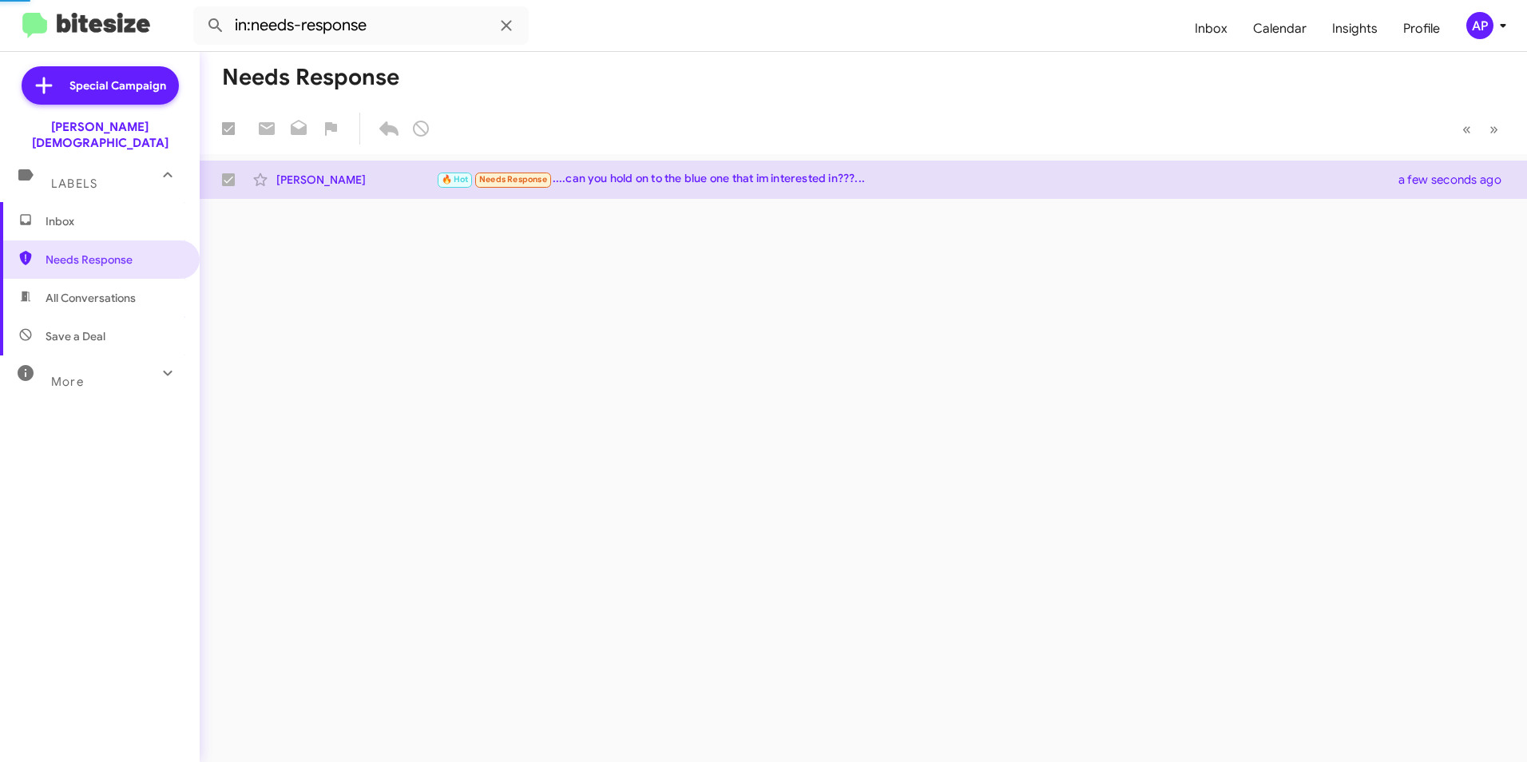
checkbox input "false"
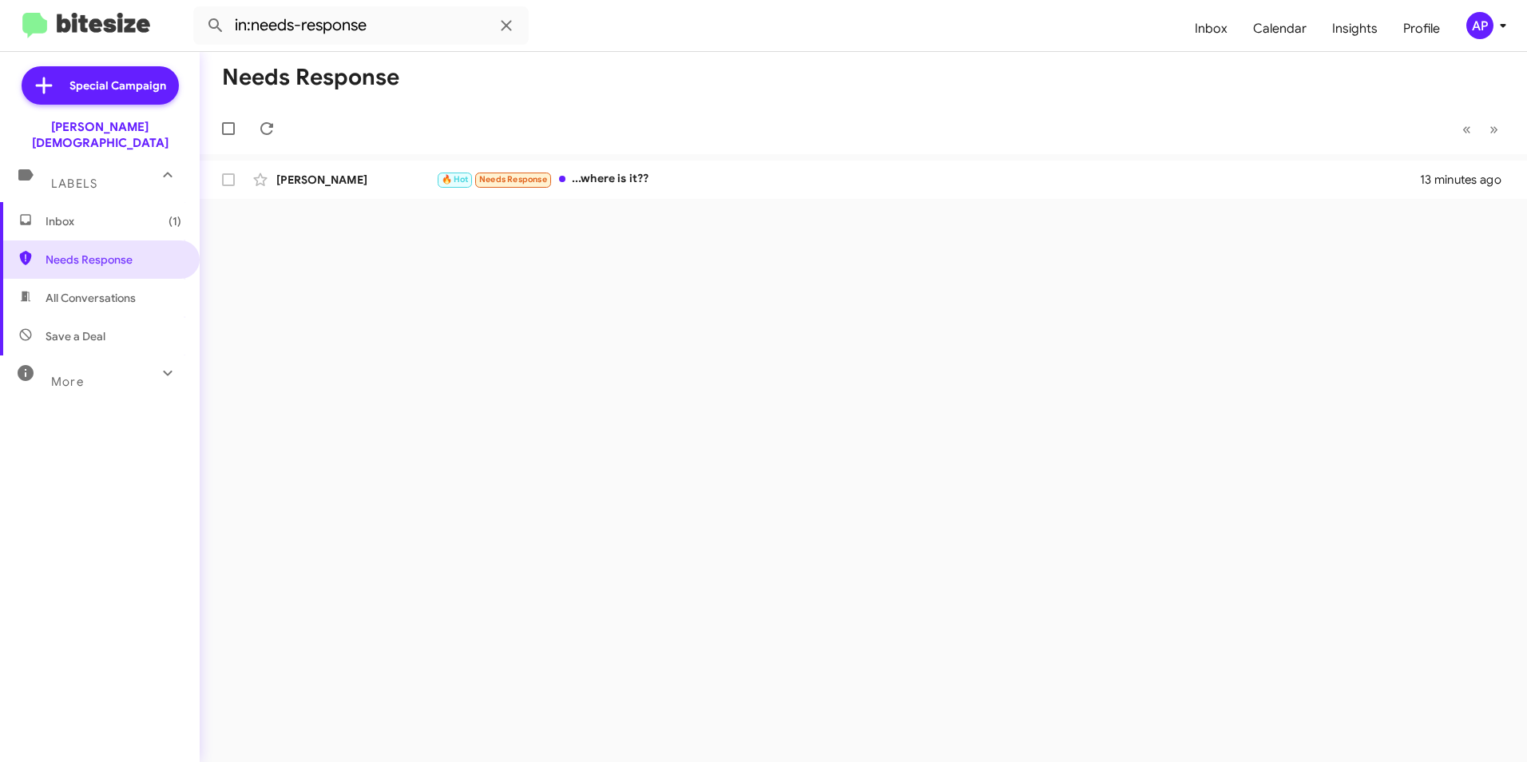
click at [607, 272] on div "Needs Response « Previous » Next John Humeniuk 🔥 Hot Needs Response ...where is…" at bounding box center [863, 407] width 1327 height 710
click at [92, 252] on span "Needs Response" at bounding box center [114, 260] width 136 height 16
click at [74, 252] on span "Needs Response" at bounding box center [114, 260] width 136 height 16
drag, startPoint x: 765, startPoint y: 496, endPoint x: 779, endPoint y: 490, distance: 15.4
click at [766, 495] on div "Needs Response « Previous » Next John Humeniuk 🔥 Hot Needs Response ...where is…" at bounding box center [863, 407] width 1327 height 710
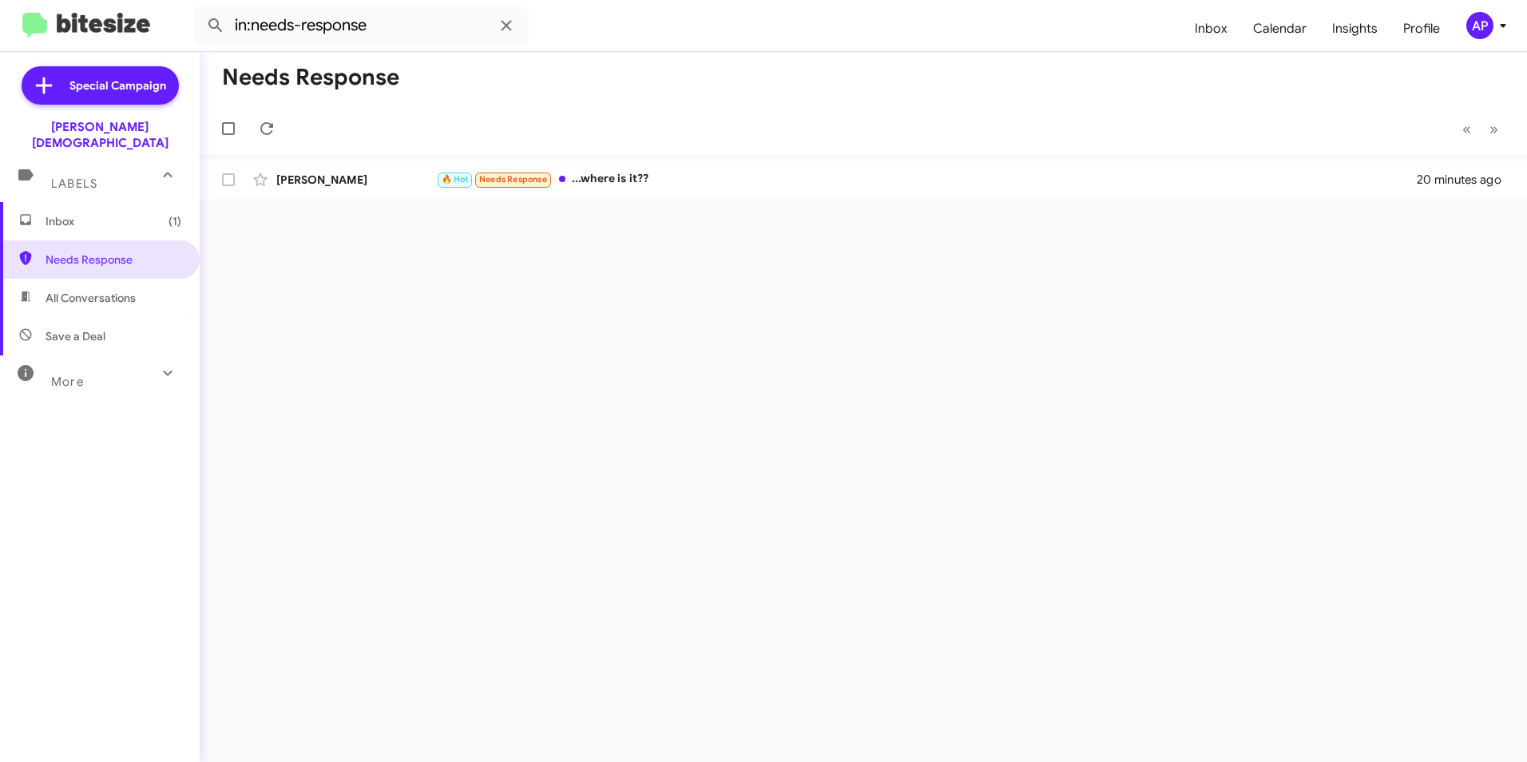
drag, startPoint x: 496, startPoint y: 282, endPoint x: 369, endPoint y: 291, distance: 127.3
click at [471, 286] on div "Needs Response « Previous » Next John Humeniuk 🔥 Hot Needs Response ...where is…" at bounding box center [863, 407] width 1327 height 710
click at [98, 252] on span "Needs Response" at bounding box center [114, 260] width 136 height 16
click at [311, 179] on div "John Humeniuk" at bounding box center [356, 180] width 160 height 16
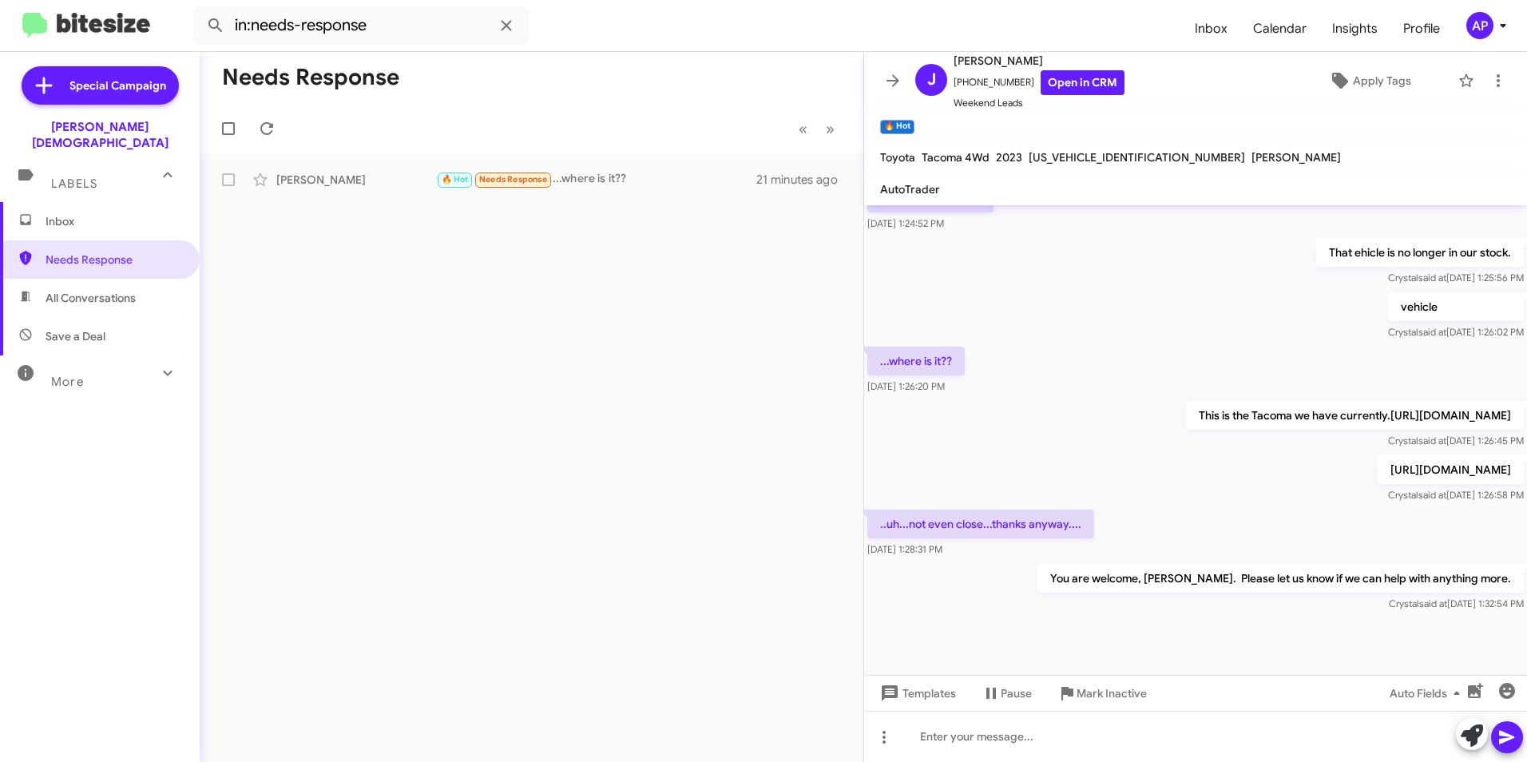
scroll to position [469, 0]
click at [549, 335] on div "Needs Response « Previous » Next Joshua Aron Needs Response Yes I am 20 minutes…" at bounding box center [532, 407] width 664 height 710
click at [578, 298] on div "Needs Response « Previous » Next Joshua Aron Needs Response Yes I am 21 minutes…" at bounding box center [532, 407] width 664 height 710
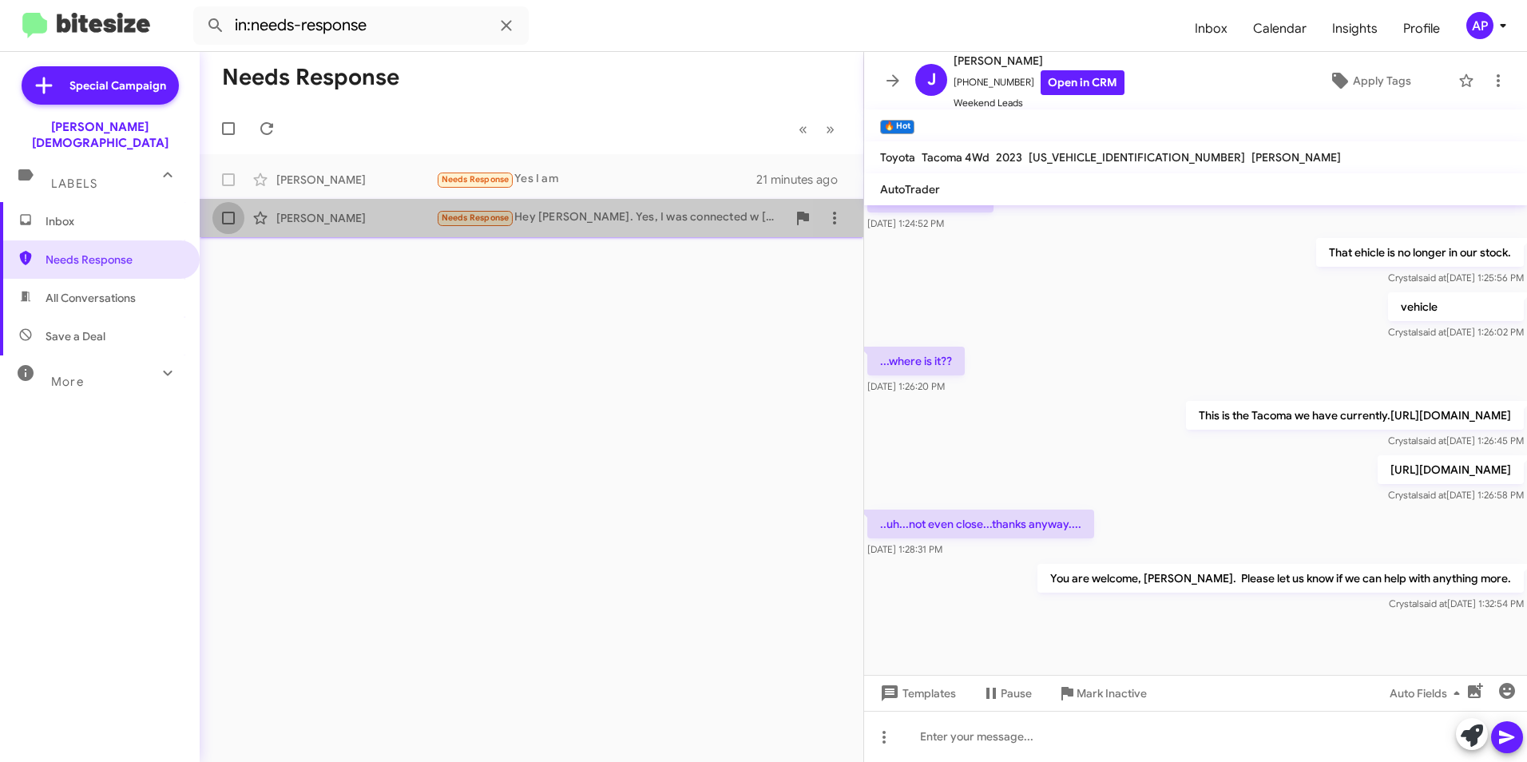
click at [229, 221] on span at bounding box center [228, 218] width 13 height 13
click at [228, 224] on input "checkbox" at bounding box center [228, 224] width 1 height 1
checkbox input "true"
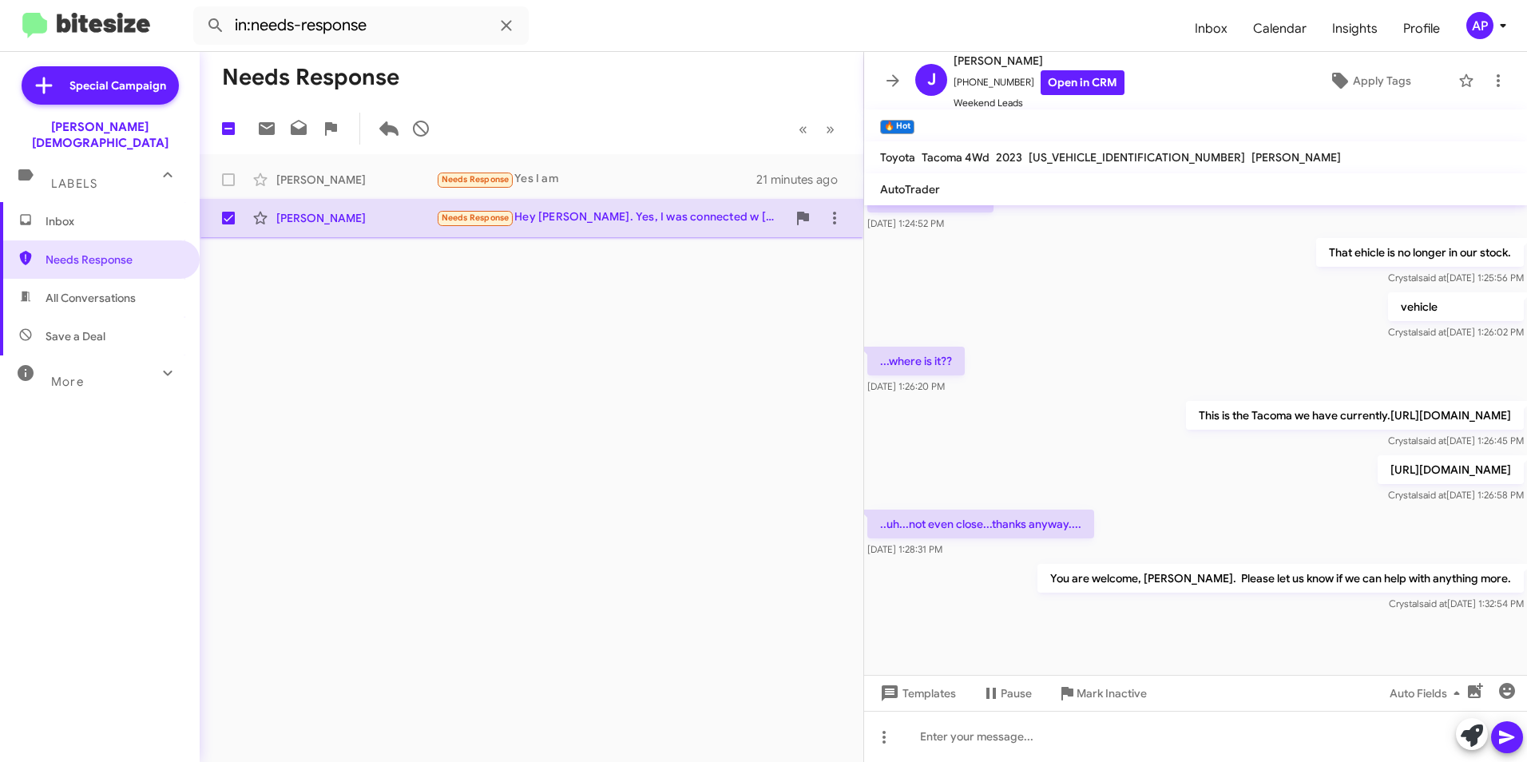
click at [466, 219] on span "Needs Response" at bounding box center [476, 217] width 68 height 10
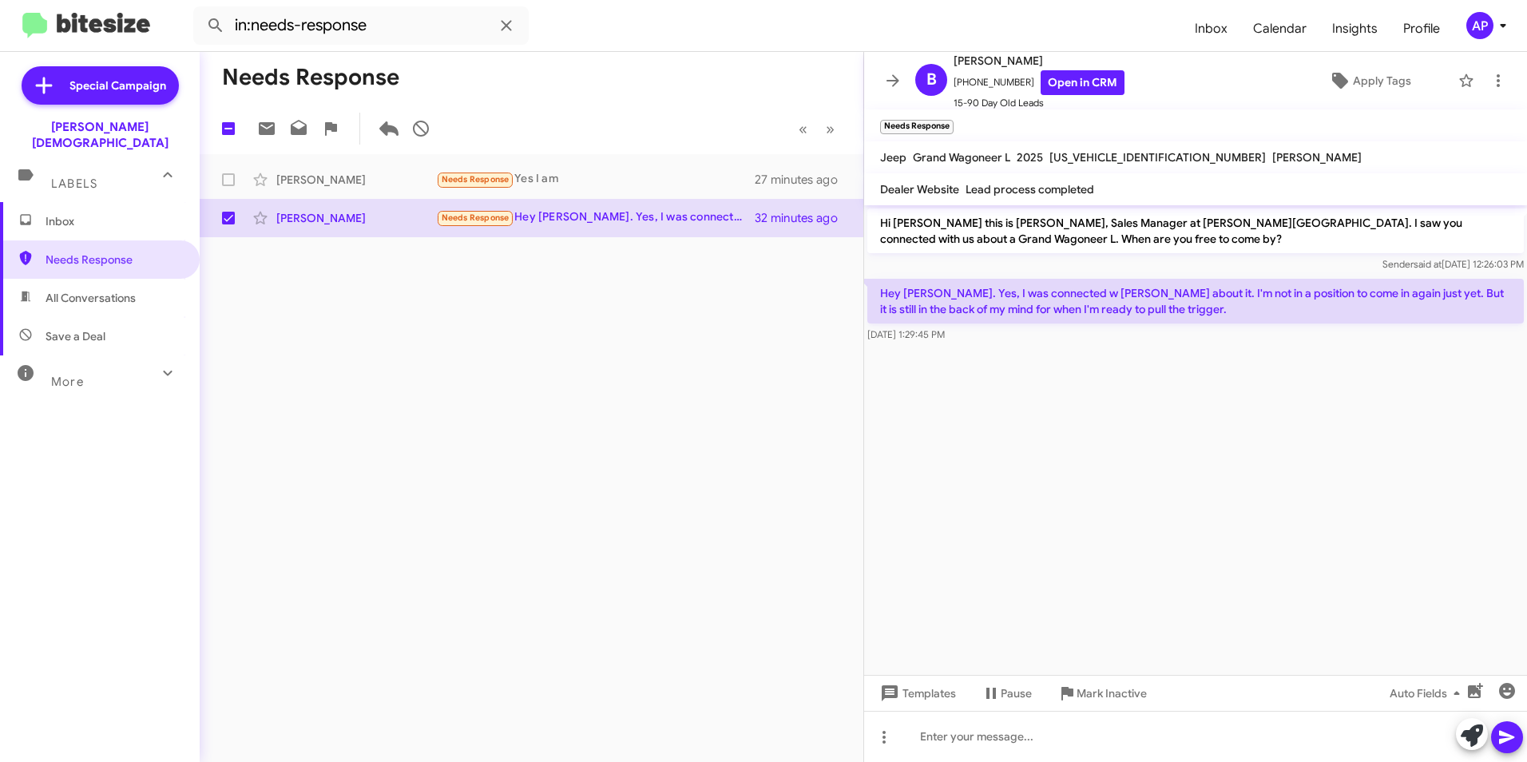
click at [597, 305] on div "Needs Response 1 « Previous » Next Joshua Aron Needs Response Yes I am 27 minut…" at bounding box center [532, 407] width 664 height 710
click at [693, 387] on div "Needs Response 1 « Previous » Next Joshua Aron Needs Response Yes I am 27 minut…" at bounding box center [532, 407] width 664 height 710
click at [88, 252] on span "Needs Response" at bounding box center [114, 260] width 136 height 16
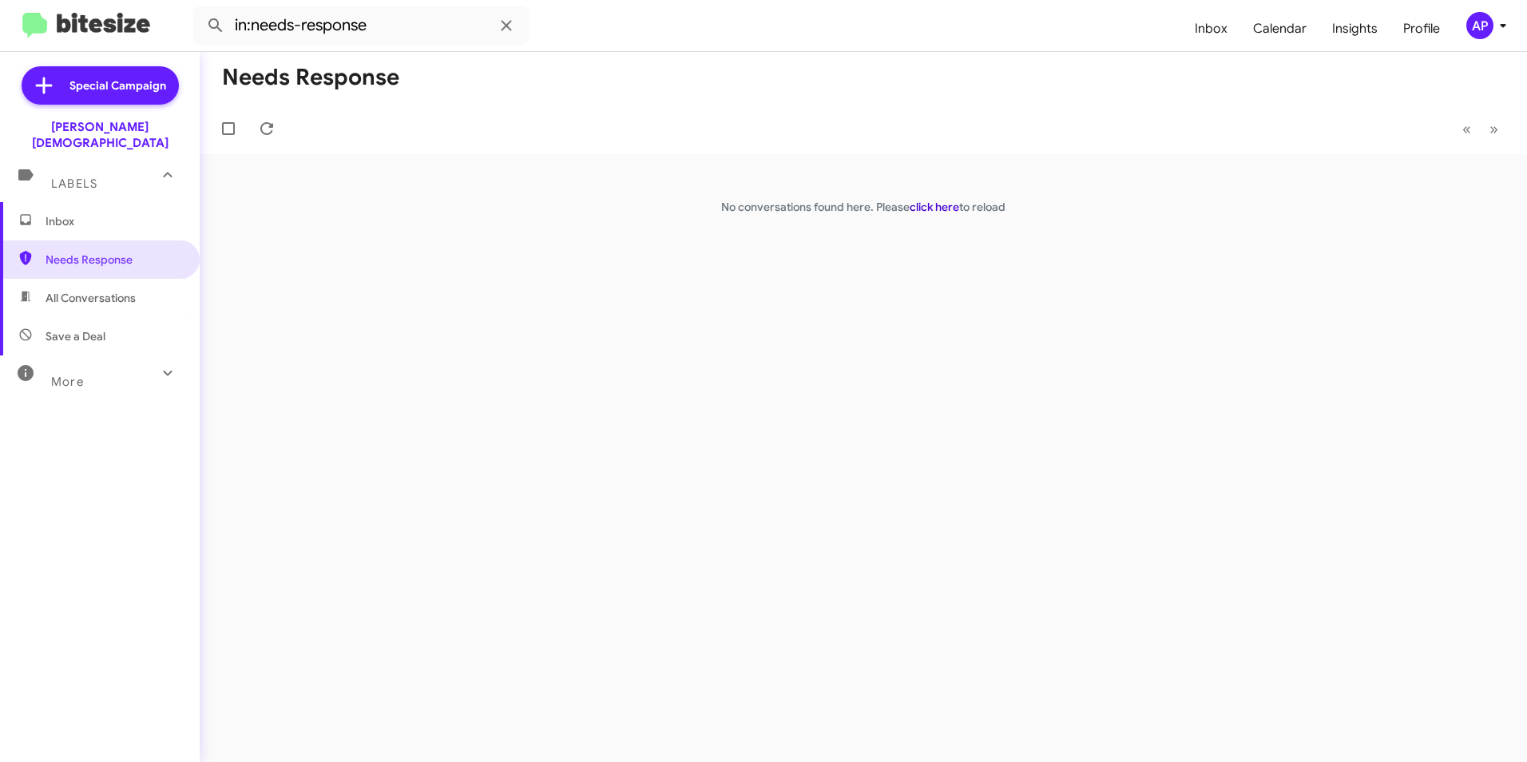
click at [937, 200] on link "click here" at bounding box center [935, 207] width 50 height 14
click at [939, 207] on link "click here" at bounding box center [935, 207] width 50 height 14
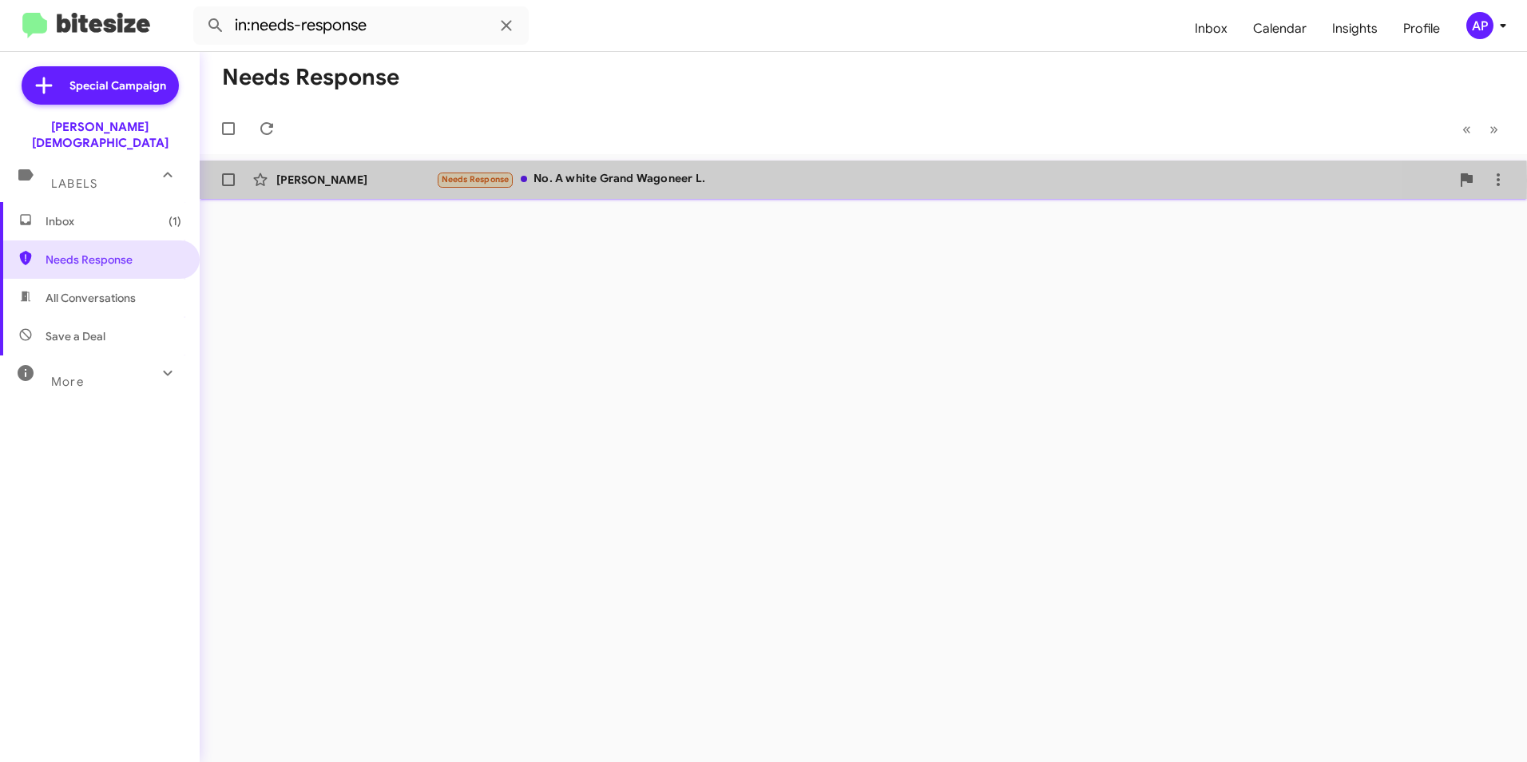
click at [348, 180] on div "Brittany Livingston" at bounding box center [356, 180] width 160 height 16
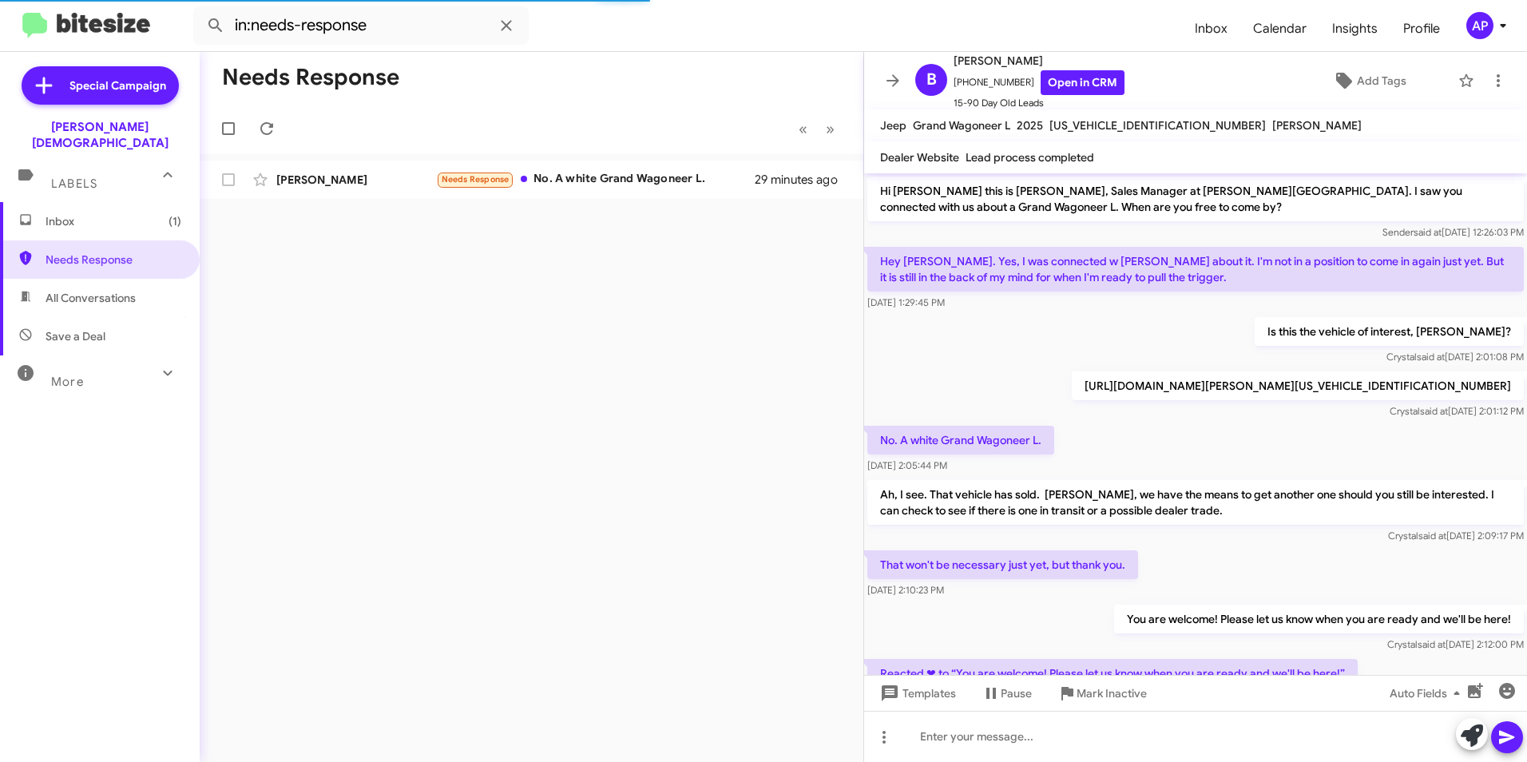
scroll to position [7, 0]
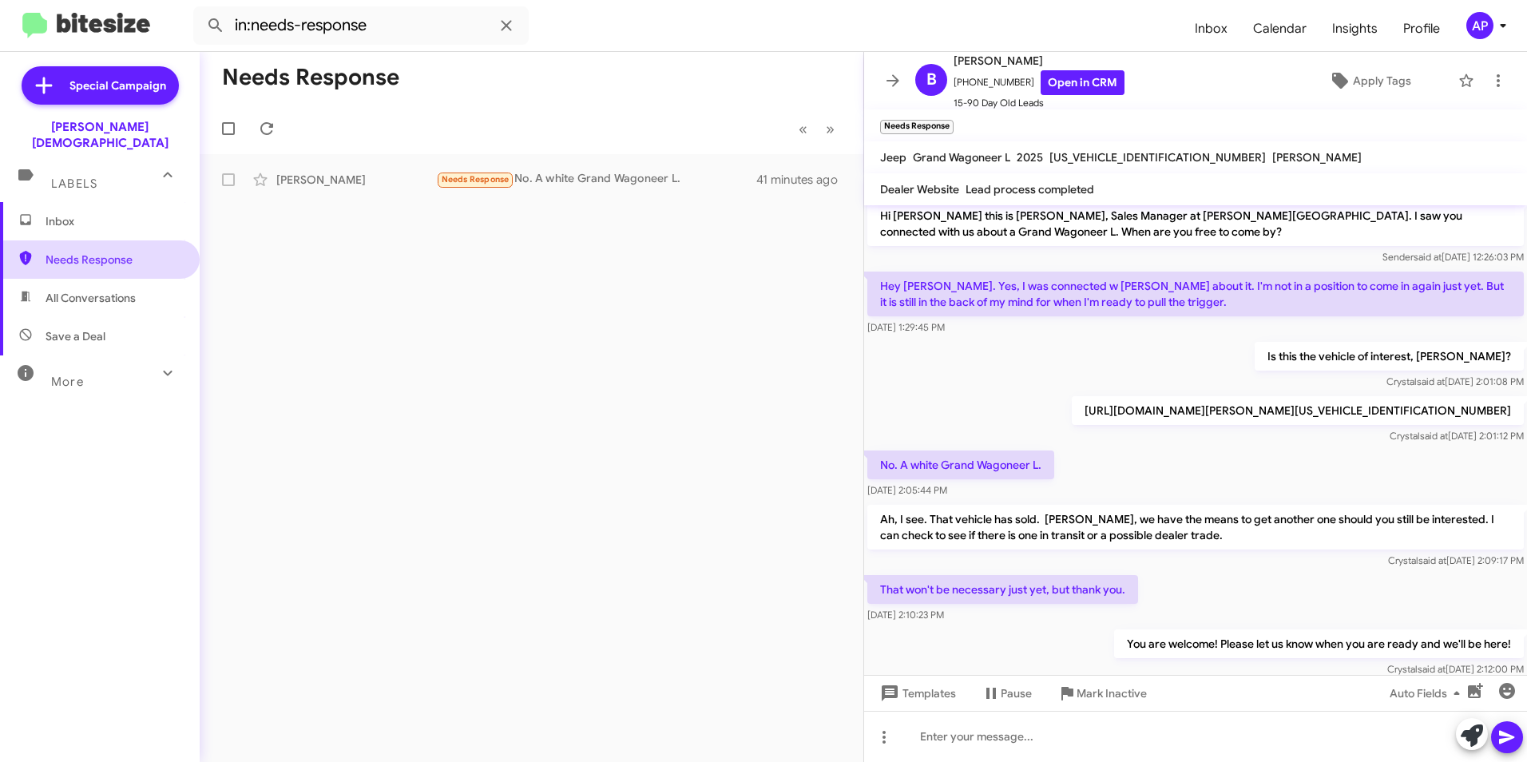
click at [69, 252] on span "Needs Response" at bounding box center [114, 260] width 136 height 16
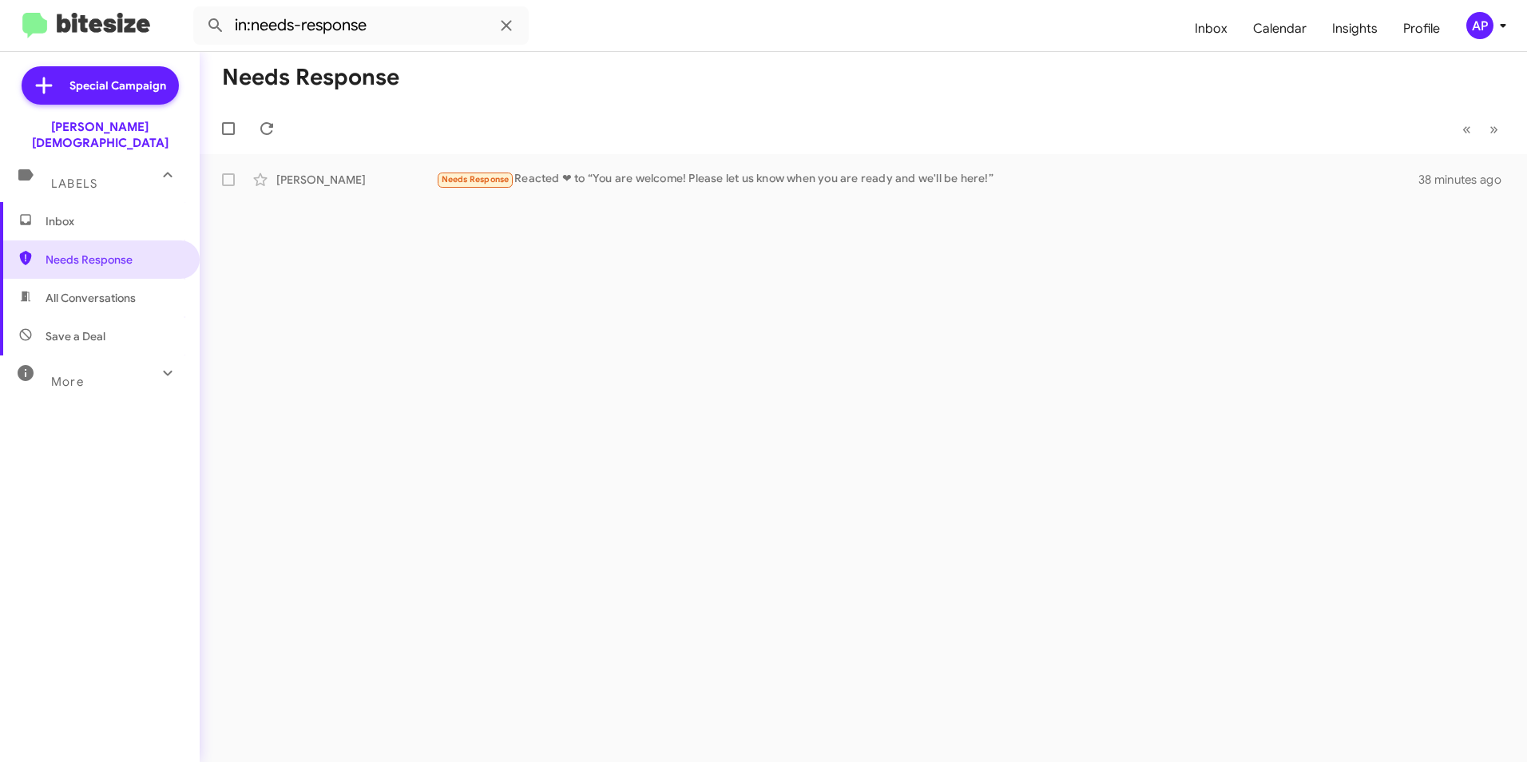
click at [523, 340] on div "Needs Response « Previous » Next Brittany Livingston Needs Response Reacted ❤ t…" at bounding box center [863, 407] width 1327 height 710
click at [937, 303] on div "Needs Response « Previous » Next Brittany Livingston Needs Response Reacted ❤ t…" at bounding box center [863, 407] width 1327 height 710
click at [1052, 268] on div "Needs Response « Previous » Next Brittany Livingston Needs Response Reacted ❤ t…" at bounding box center [863, 407] width 1327 height 710
click at [85, 252] on span "Needs Response" at bounding box center [114, 260] width 136 height 16
click at [118, 252] on span "Needs Response" at bounding box center [114, 260] width 136 height 16
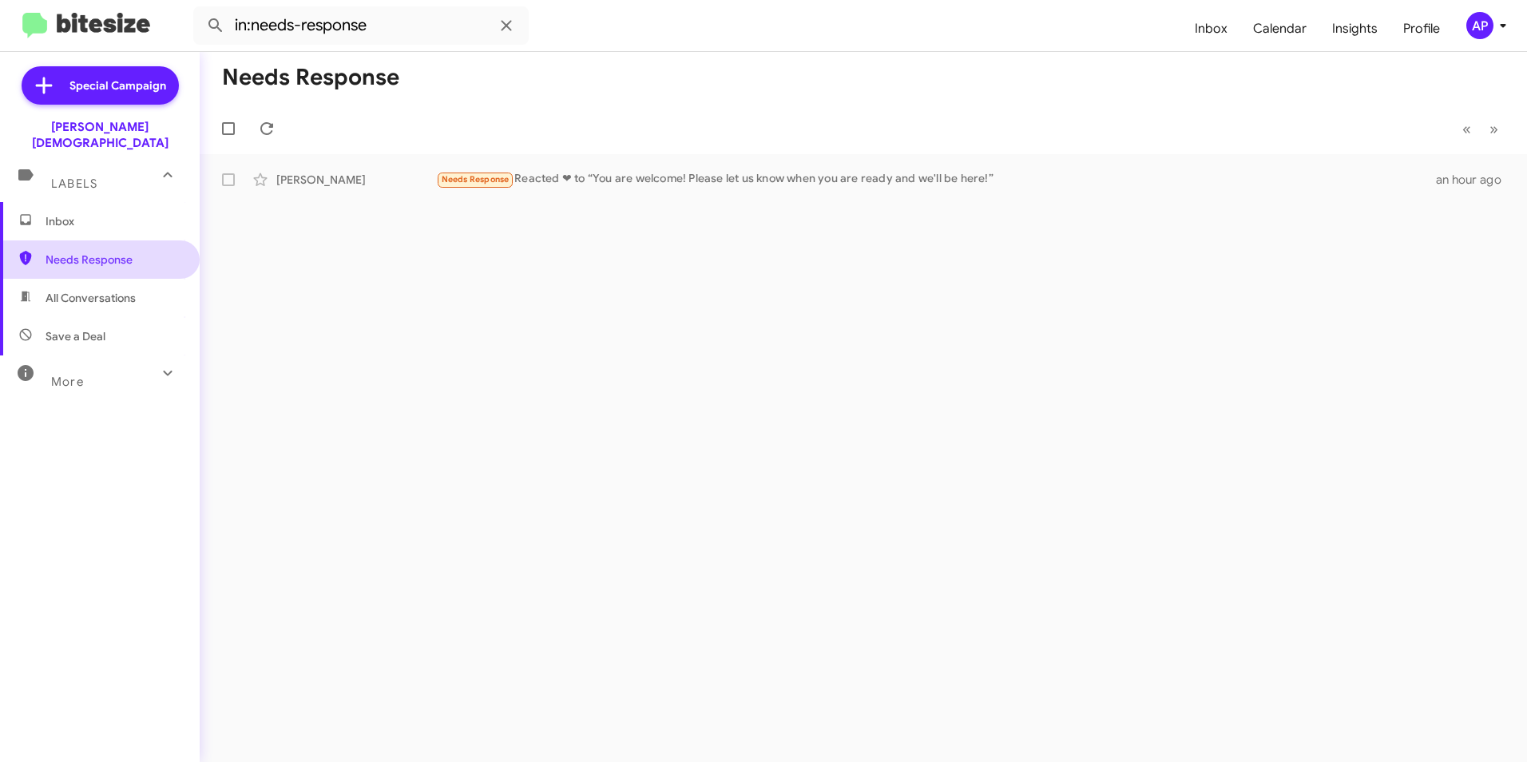
click at [68, 252] on span "Needs Response" at bounding box center [114, 260] width 136 height 16
click at [758, 275] on div "Needs Response « Previous » Next Brittany Livingston Needs Response Reacted ❤ t…" at bounding box center [863, 407] width 1327 height 710
